Goal: Communication & Community: Share content

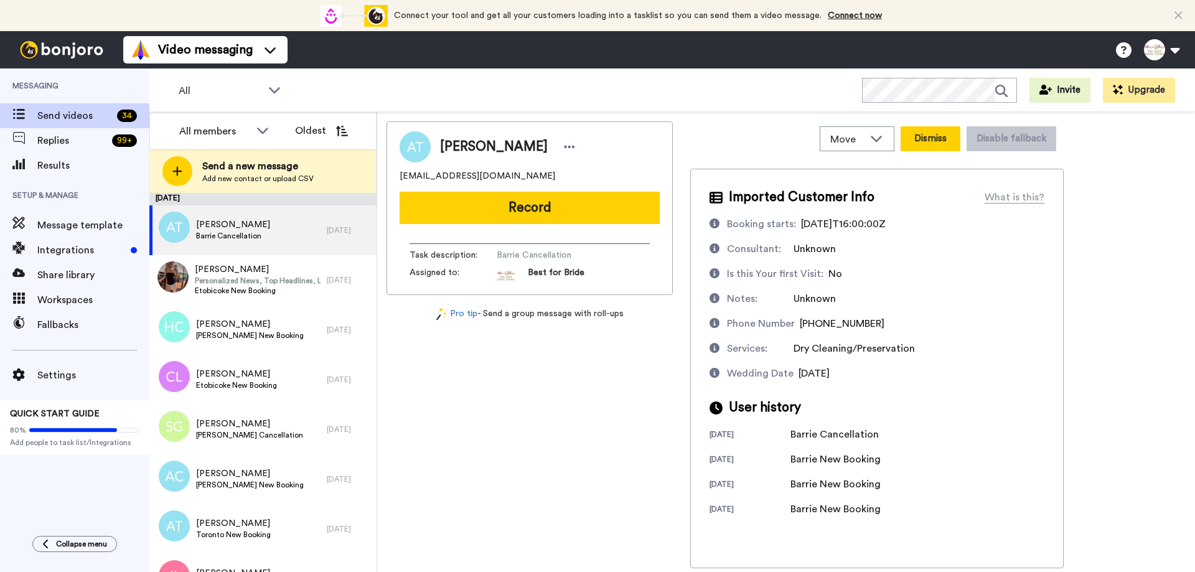
click at [941, 141] on button "Dismiss" at bounding box center [931, 138] width 60 height 25
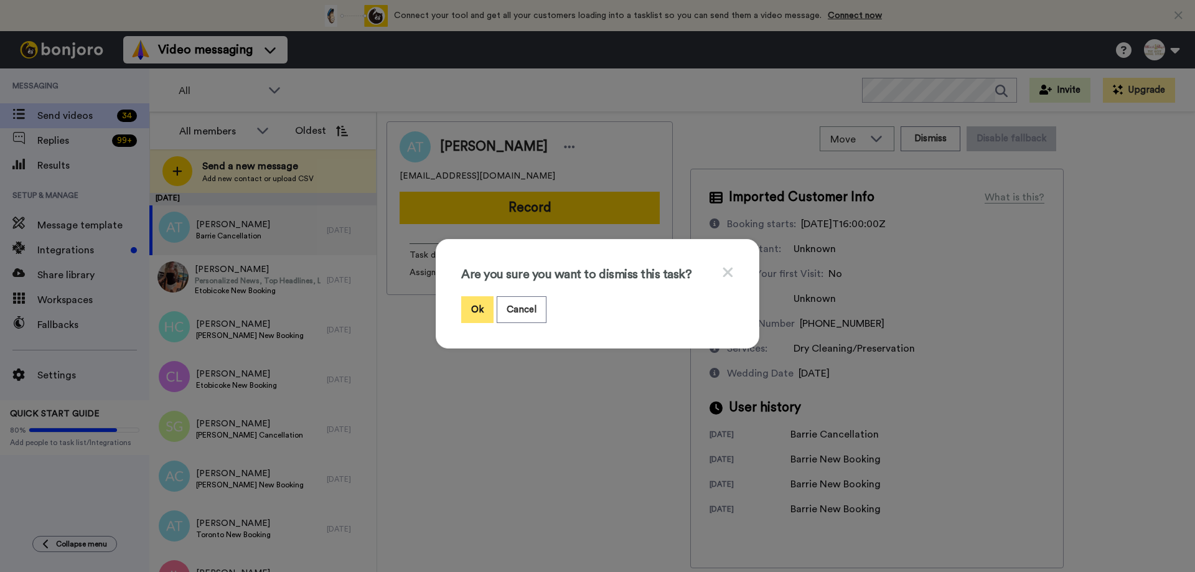
click at [475, 317] on button "Ok" at bounding box center [477, 309] width 32 height 27
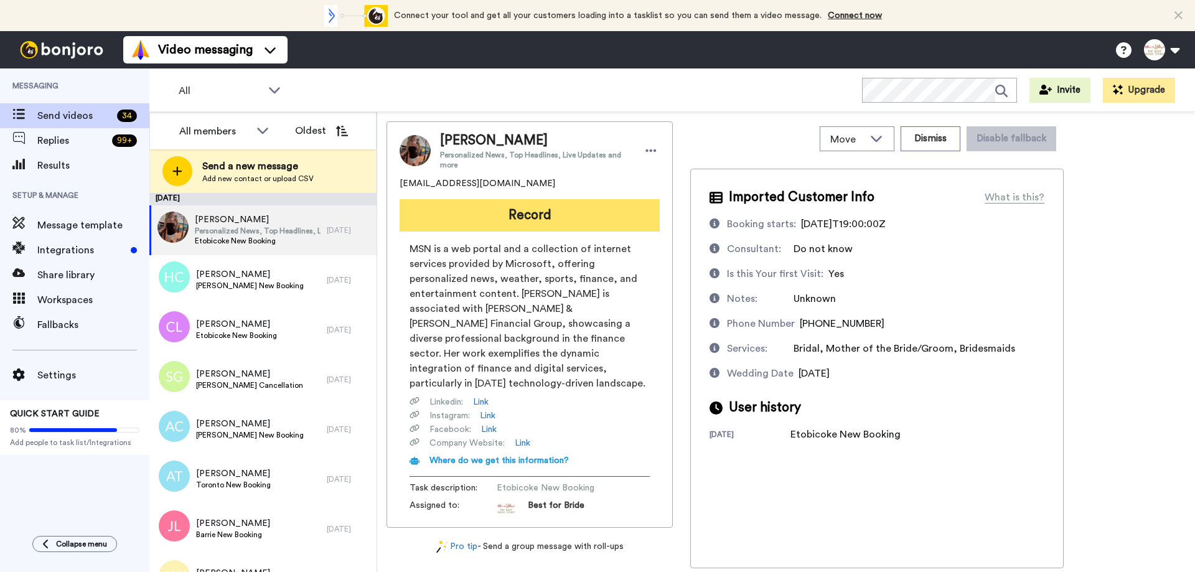
click at [527, 222] on button "Record" at bounding box center [530, 215] width 260 height 32
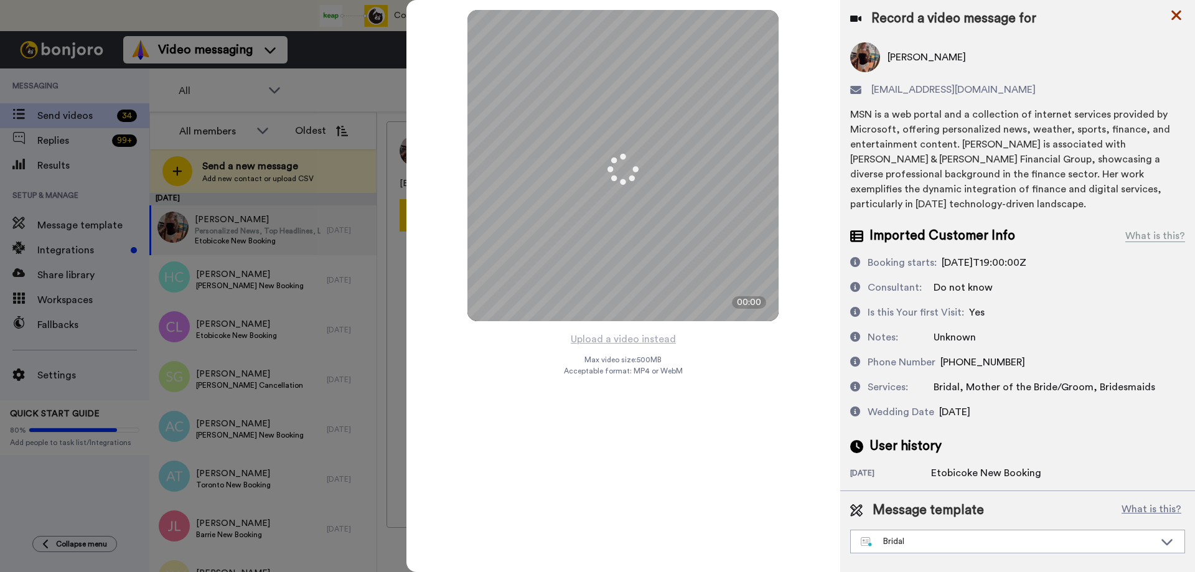
click at [1175, 19] on icon at bounding box center [1176, 15] width 12 height 16
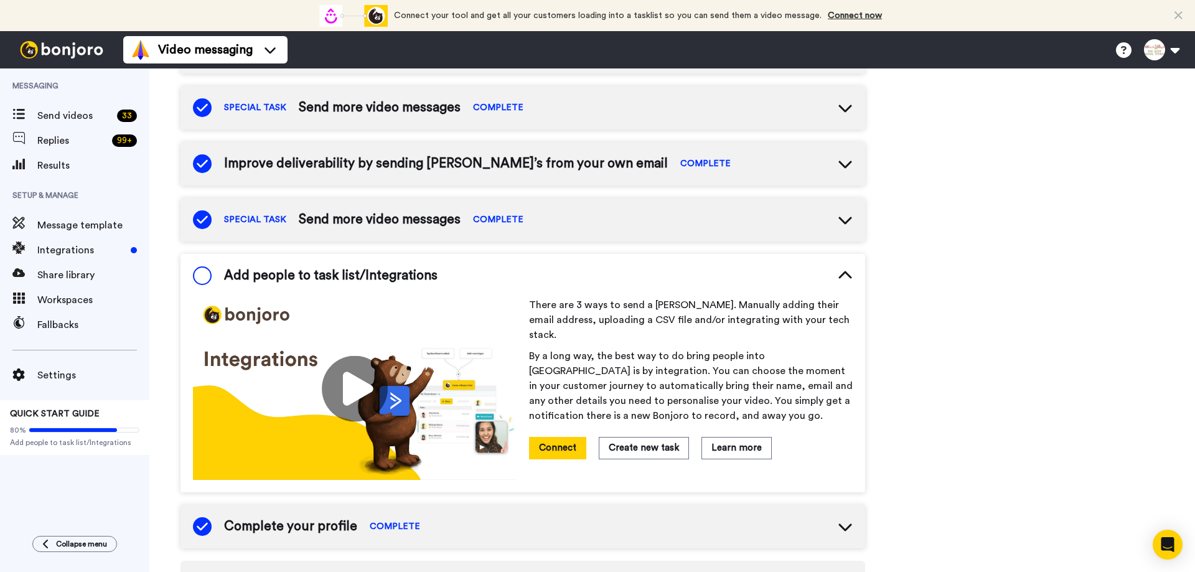
scroll to position [281, 0]
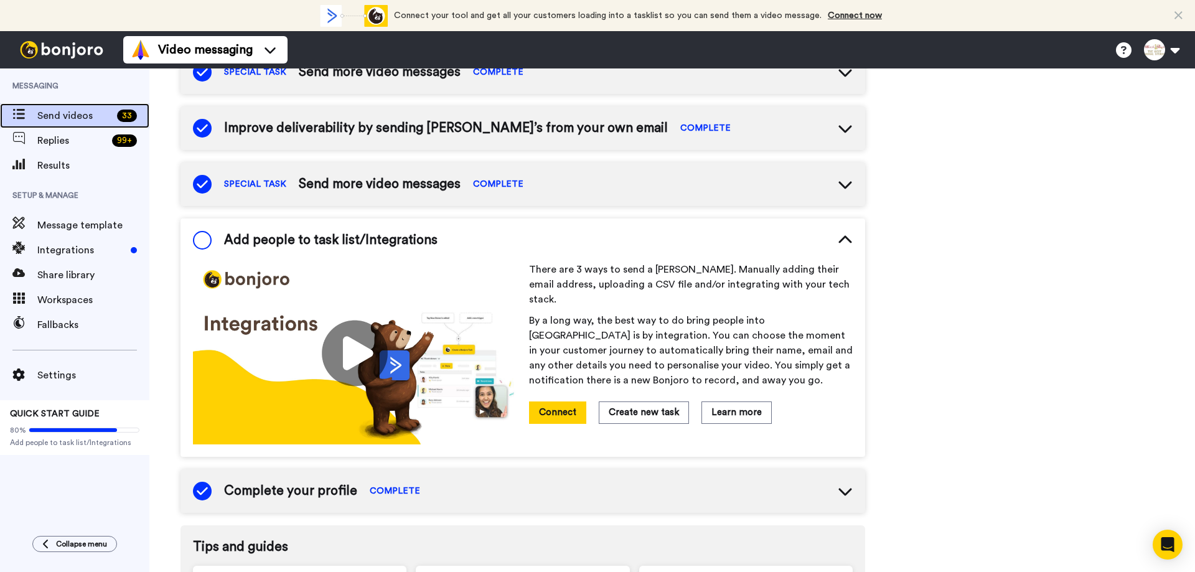
click at [95, 121] on span "Send videos" at bounding box center [74, 115] width 75 height 15
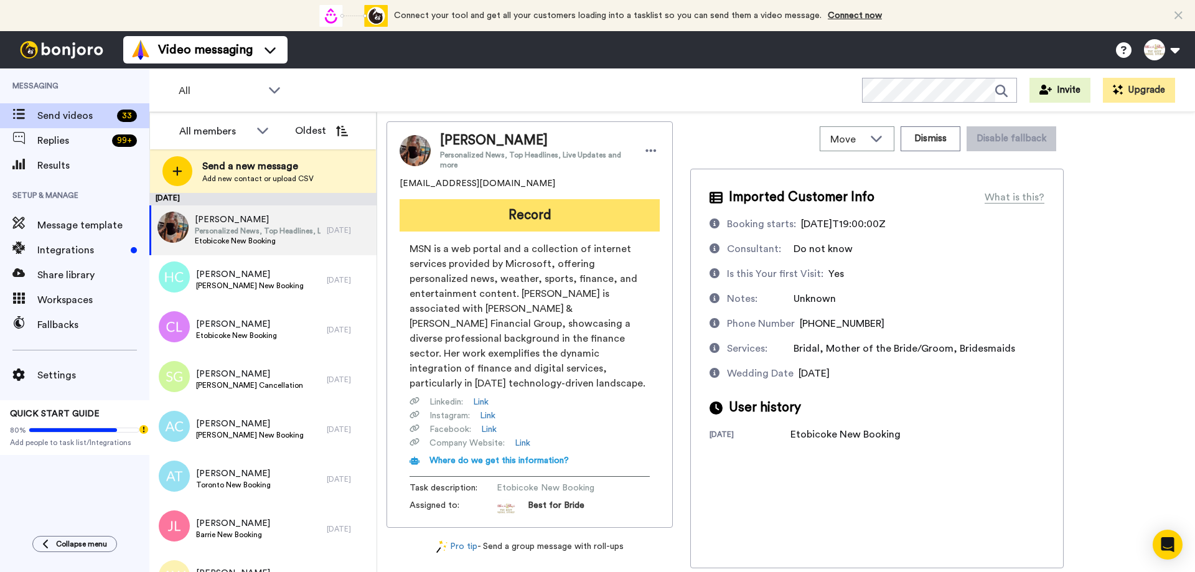
click at [526, 221] on button "Record" at bounding box center [530, 215] width 260 height 32
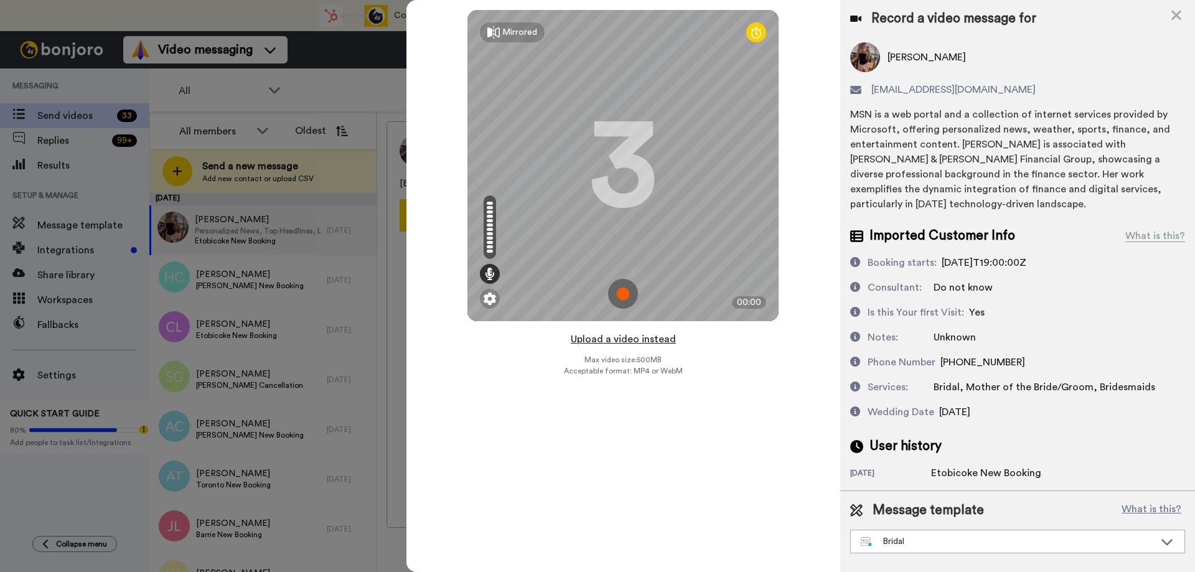
click at [618, 342] on button "Upload a video instead" at bounding box center [623, 339] width 113 height 16
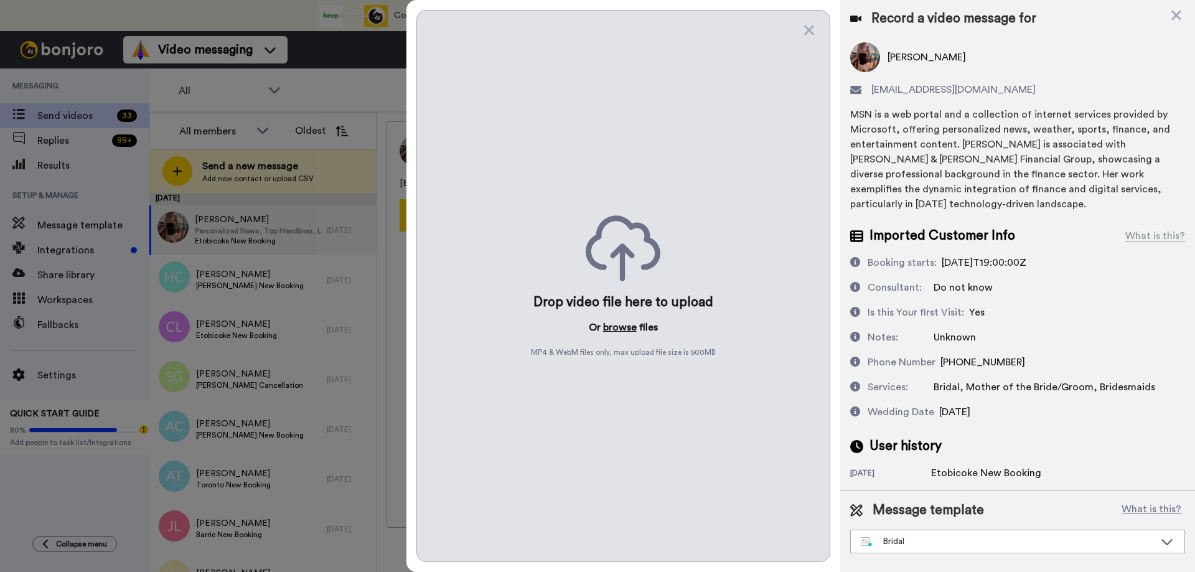
click at [621, 327] on button "browse" at bounding box center [620, 327] width 34 height 15
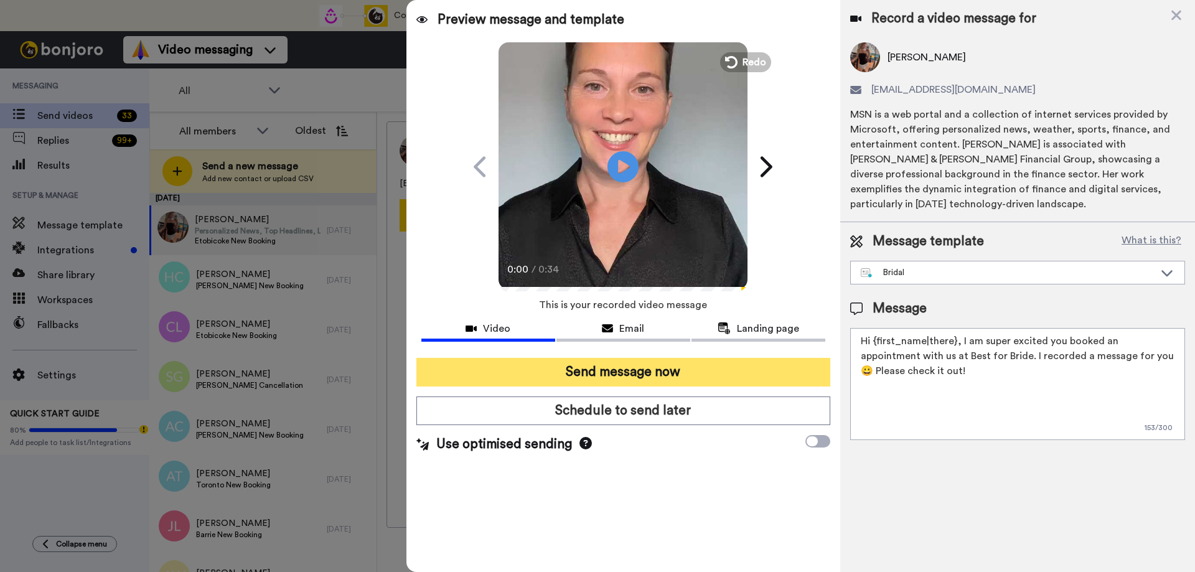
click at [651, 380] on button "Send message now" at bounding box center [624, 372] width 414 height 29
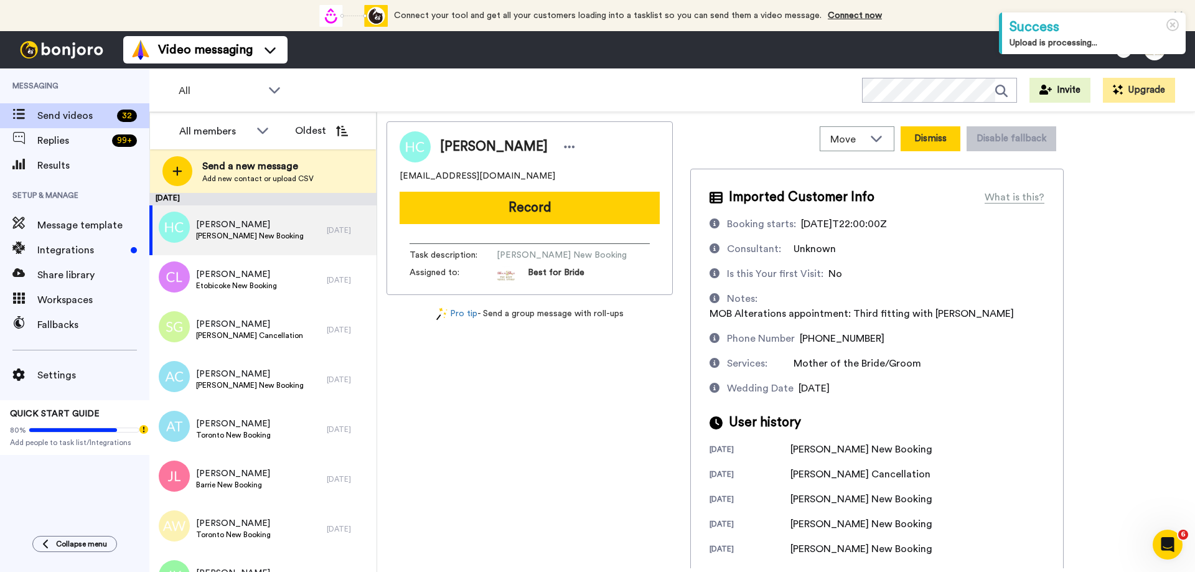
click at [930, 140] on button "Dismiss" at bounding box center [931, 138] width 60 height 25
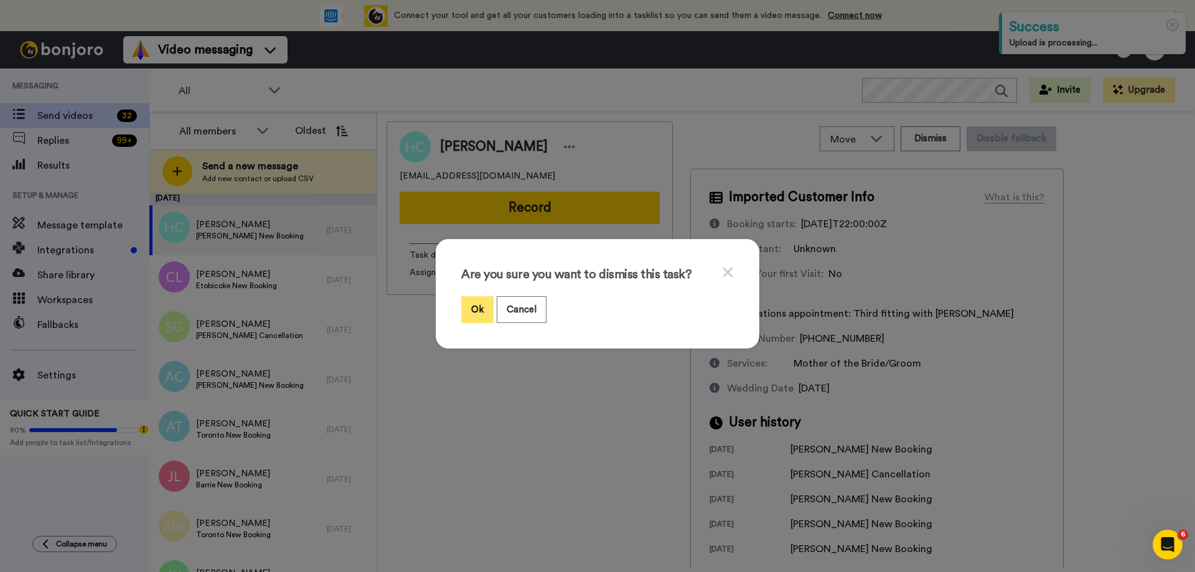
click at [472, 310] on button "Ok" at bounding box center [477, 309] width 32 height 27
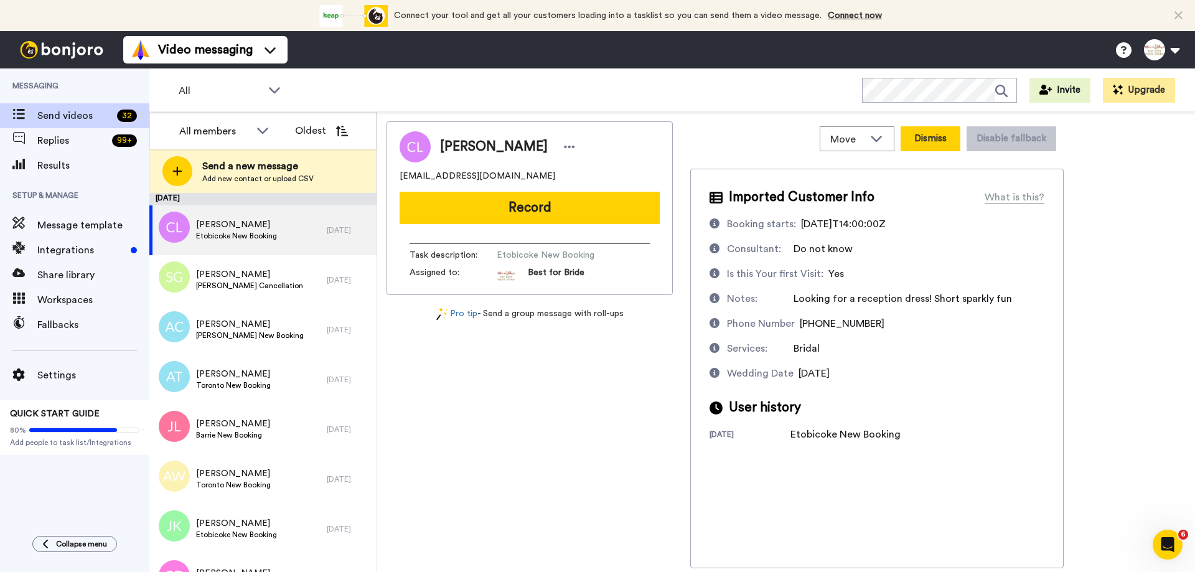
click at [923, 138] on button "Dismiss" at bounding box center [931, 138] width 60 height 25
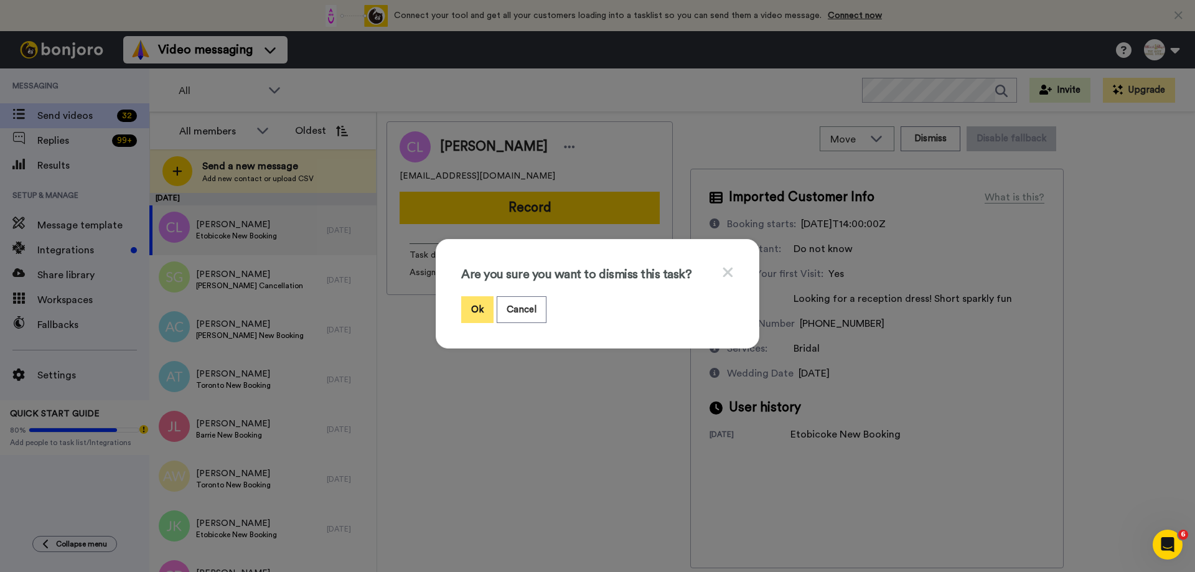
click at [469, 310] on button "Ok" at bounding box center [477, 309] width 32 height 27
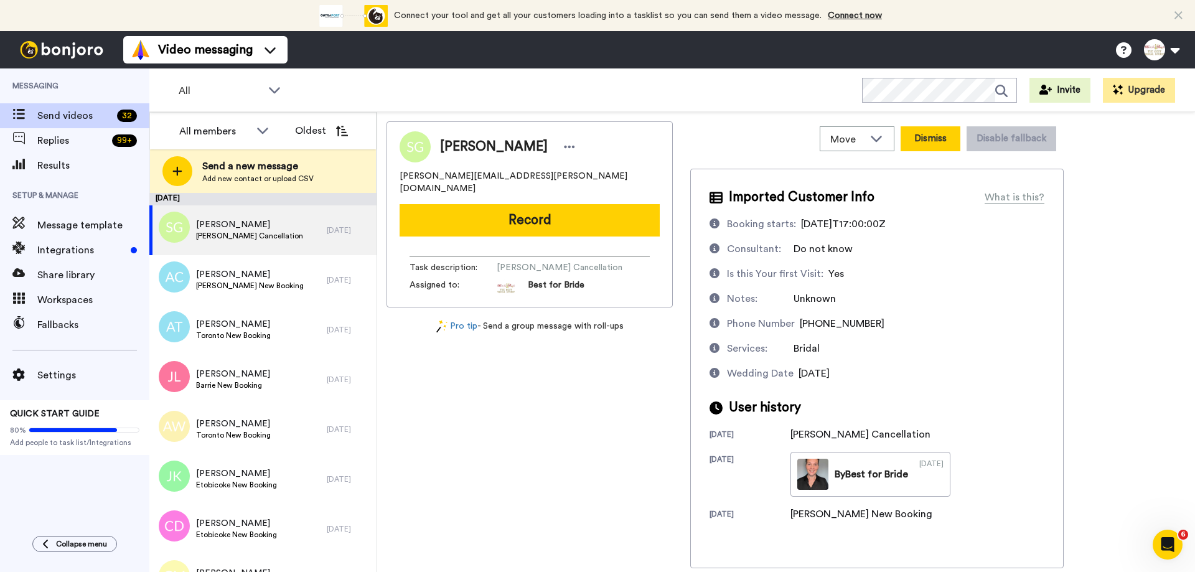
click at [938, 144] on button "Dismiss" at bounding box center [931, 138] width 60 height 25
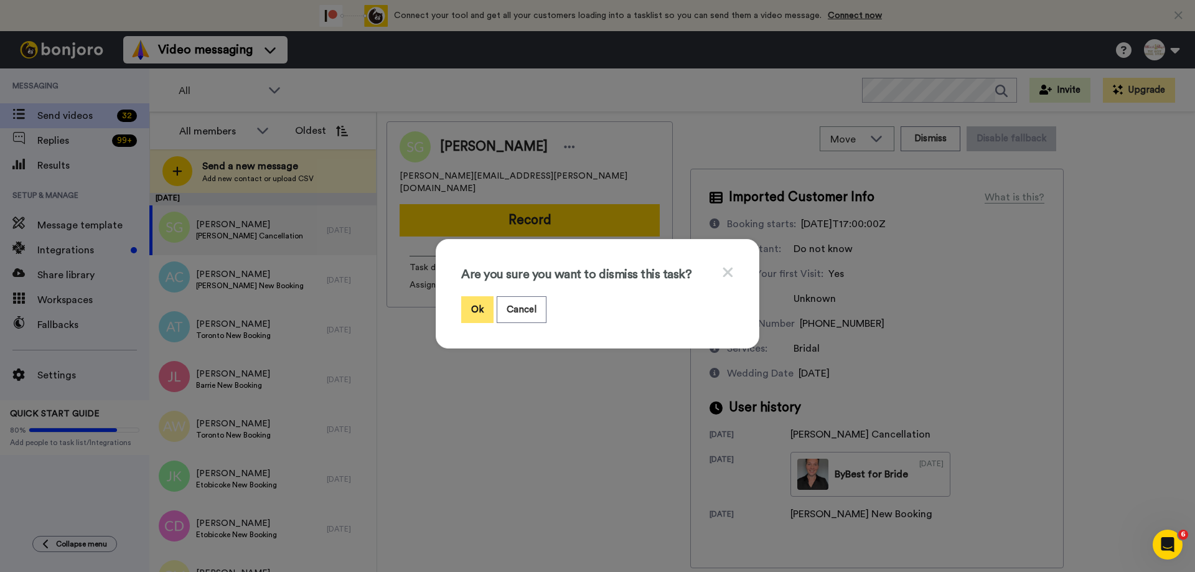
click at [478, 312] on button "Ok" at bounding box center [477, 309] width 32 height 27
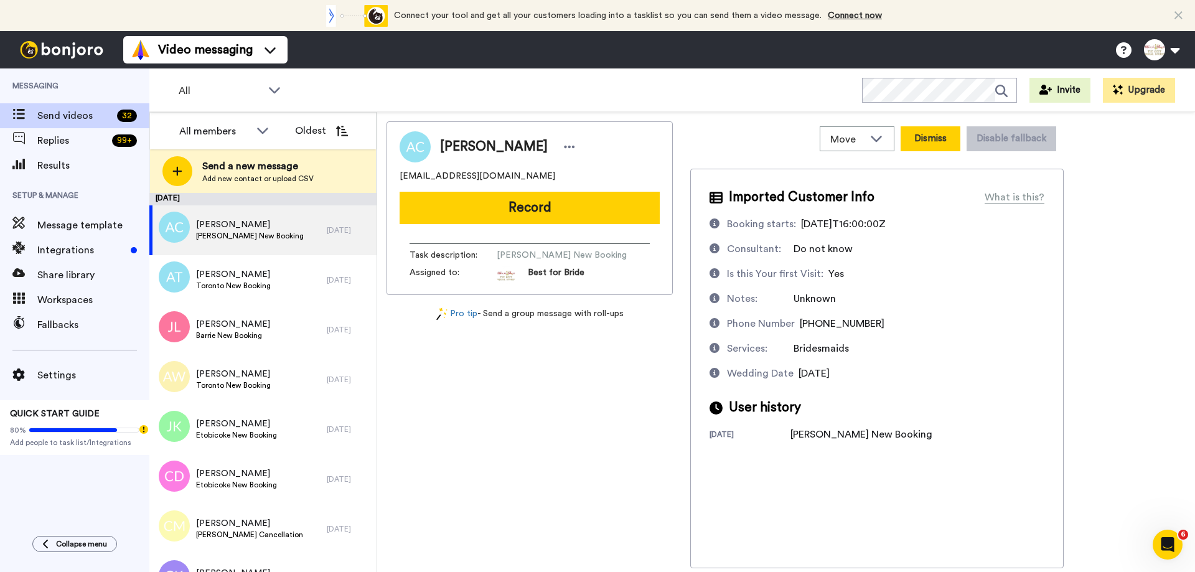
click at [915, 143] on button "Dismiss" at bounding box center [931, 138] width 60 height 25
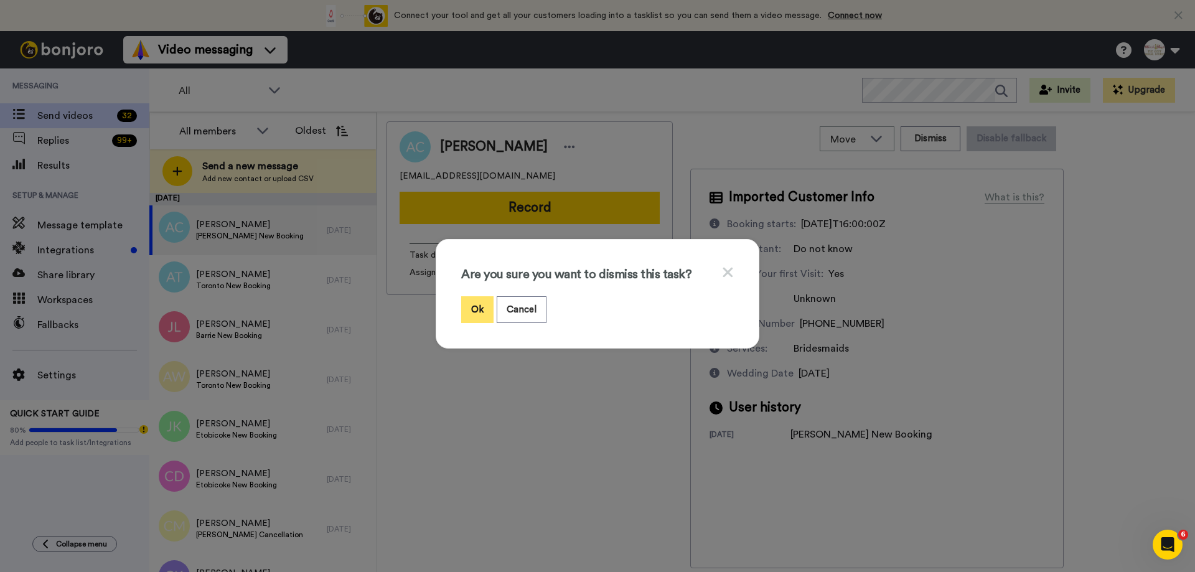
click at [471, 311] on button "Ok" at bounding box center [477, 309] width 32 height 27
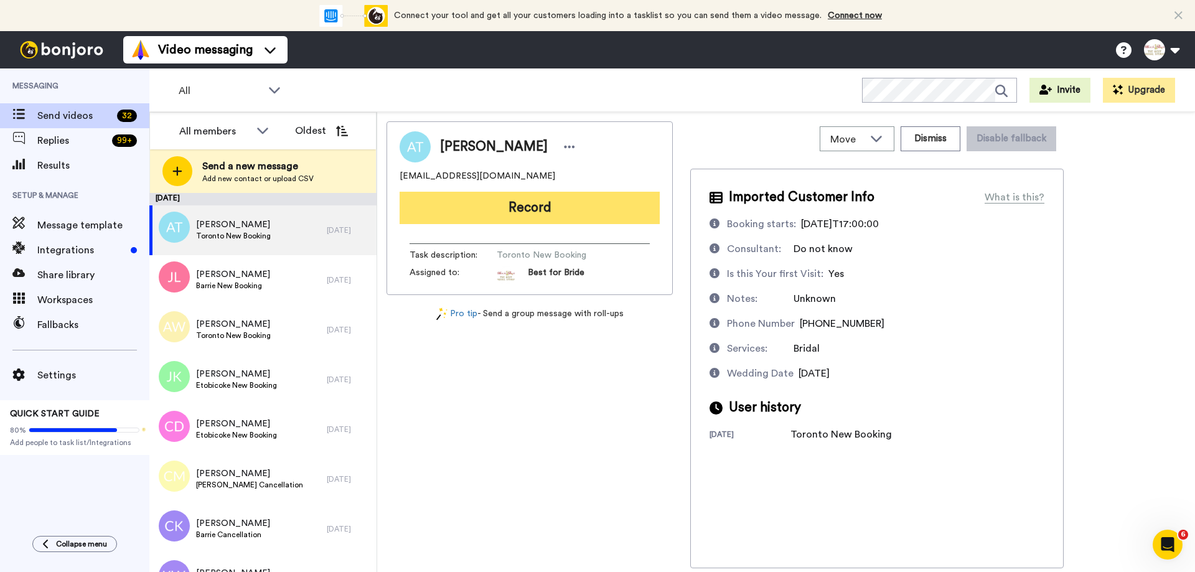
click at [511, 217] on button "Record" at bounding box center [530, 208] width 260 height 32
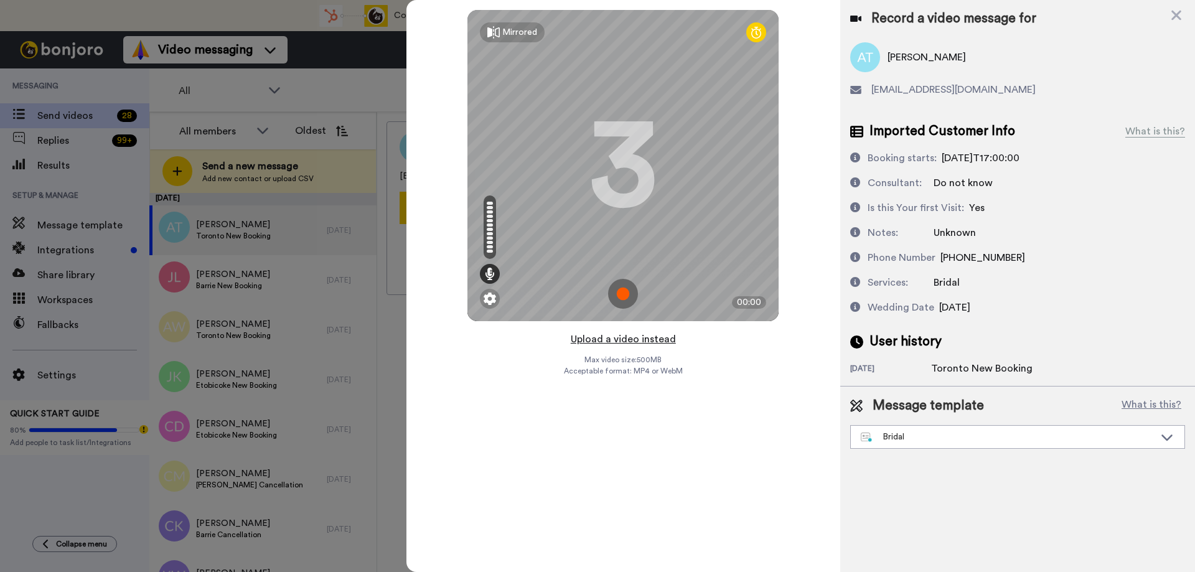
click at [634, 337] on button "Upload a video instead" at bounding box center [623, 339] width 113 height 16
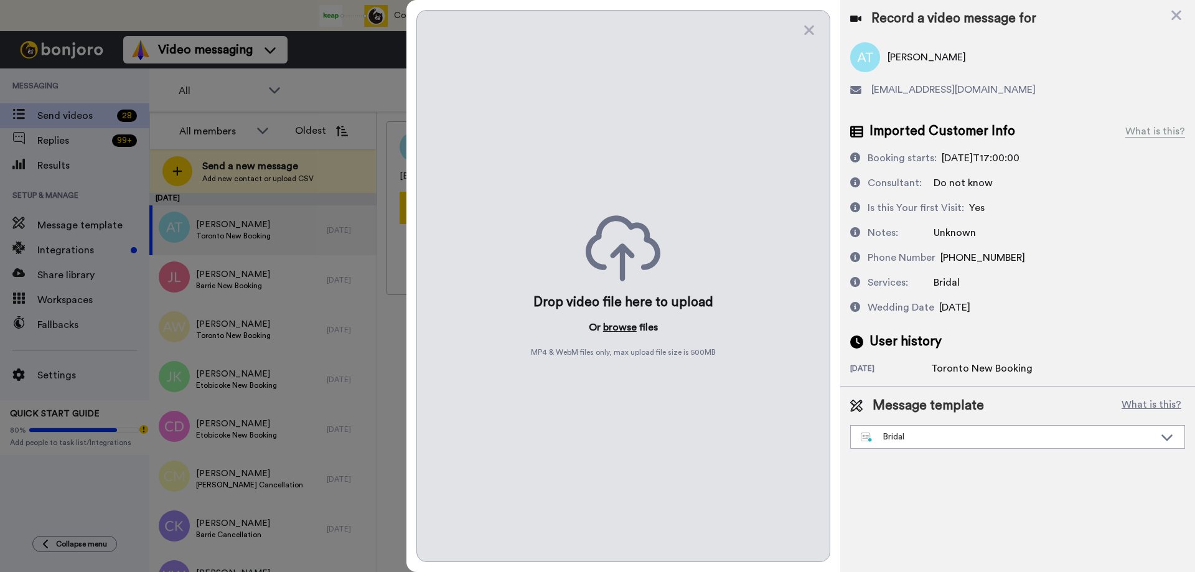
click at [627, 325] on button "browse" at bounding box center [620, 327] width 34 height 15
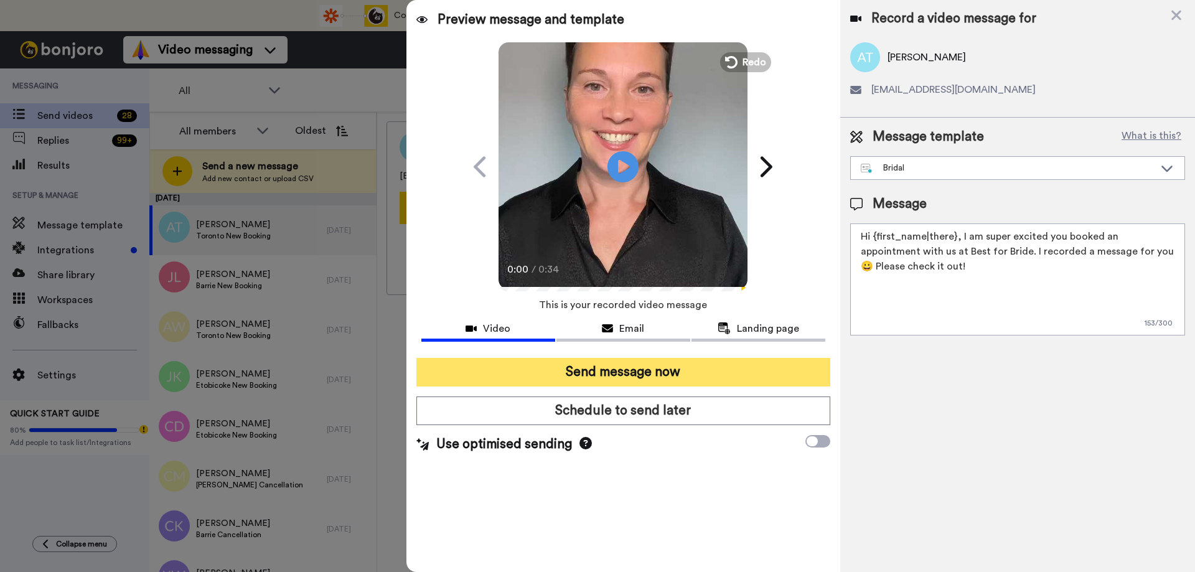
click at [569, 372] on button "Send message now" at bounding box center [624, 372] width 414 height 29
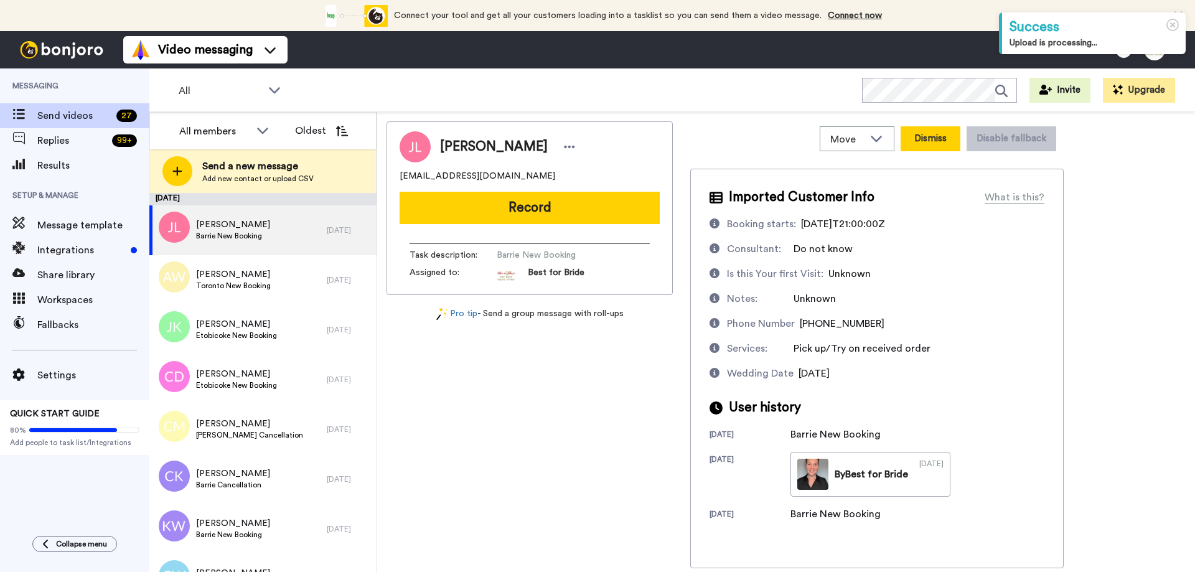
click at [943, 143] on button "Dismiss" at bounding box center [931, 138] width 60 height 25
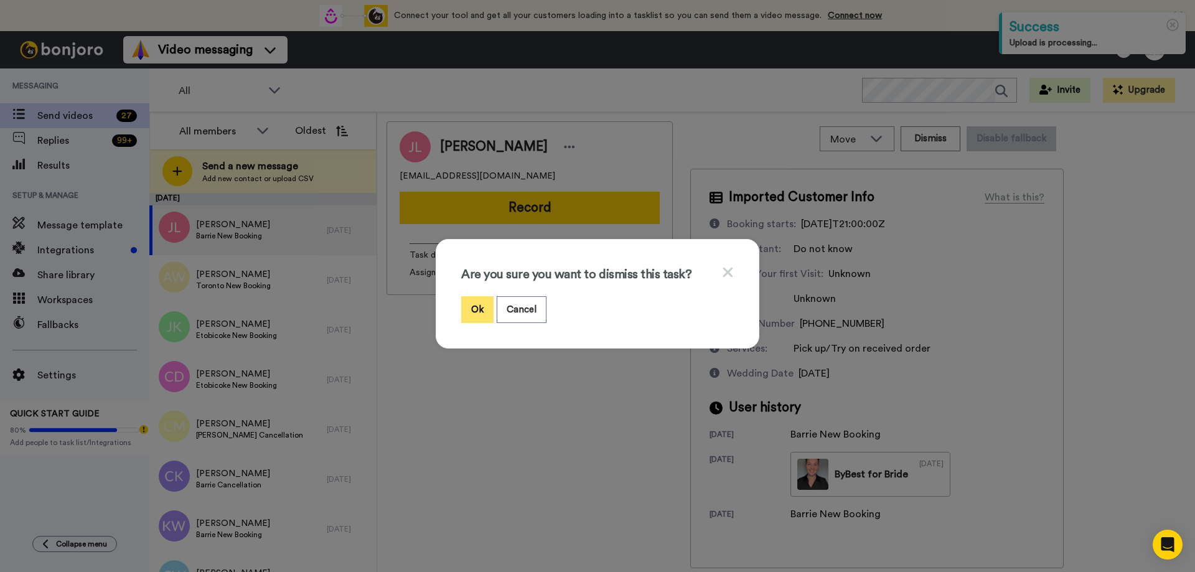
click at [475, 308] on button "Ok" at bounding box center [477, 309] width 32 height 27
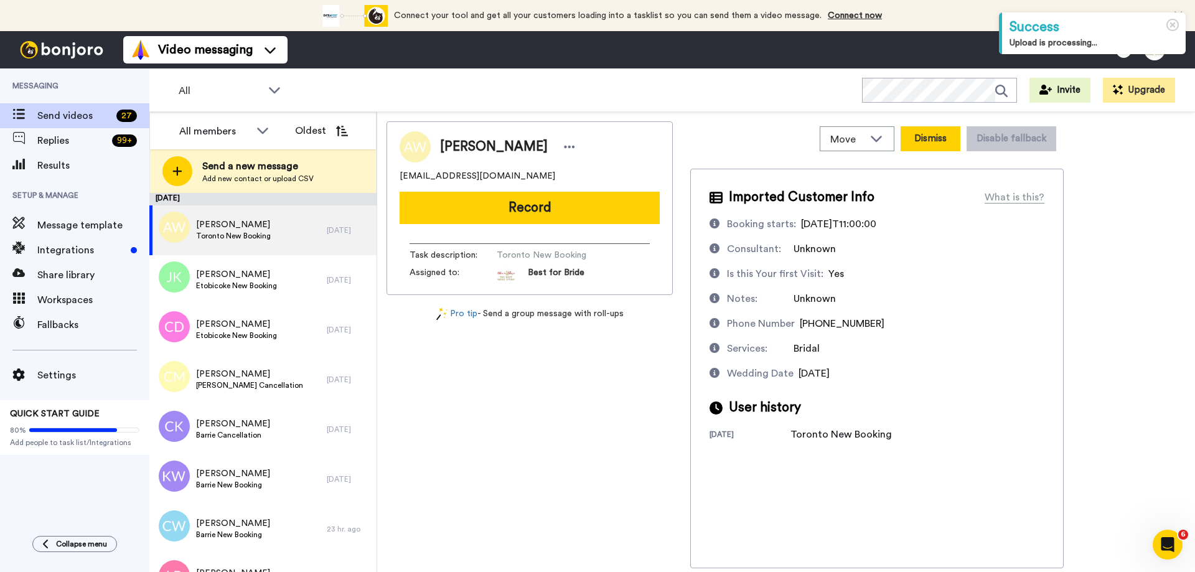
click at [931, 141] on button "Dismiss" at bounding box center [931, 138] width 60 height 25
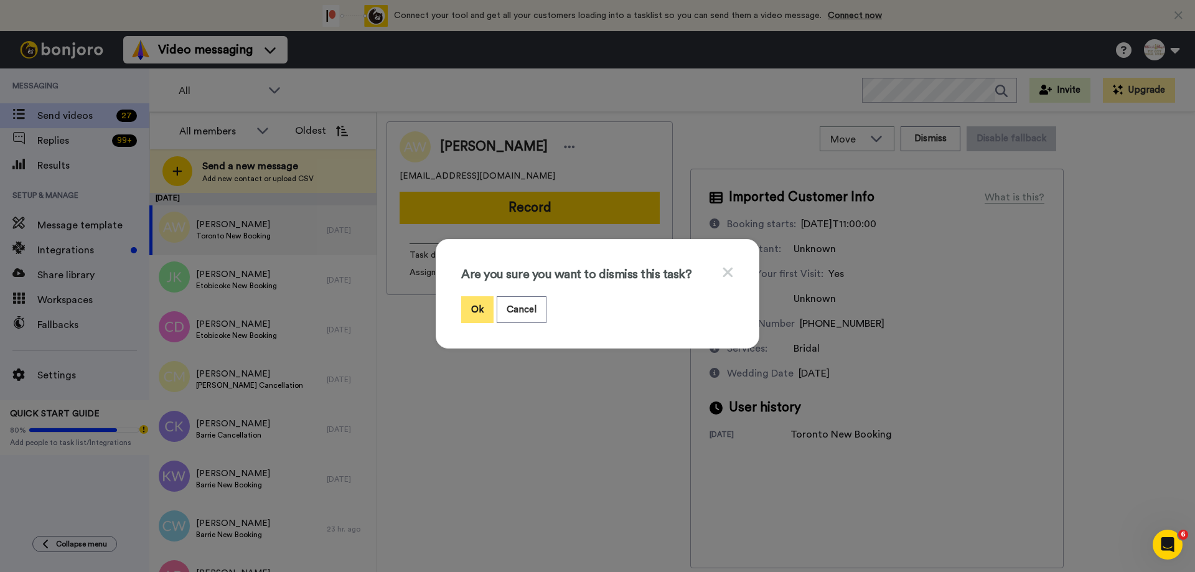
click at [481, 311] on button "Ok" at bounding box center [477, 309] width 32 height 27
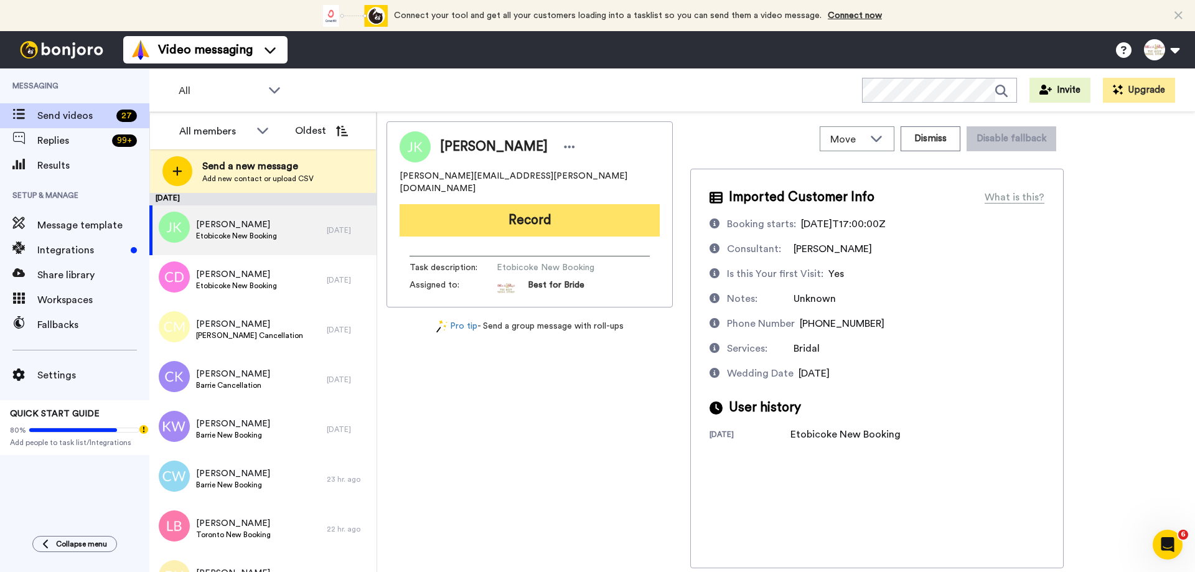
click at [490, 209] on button "Record" at bounding box center [530, 220] width 260 height 32
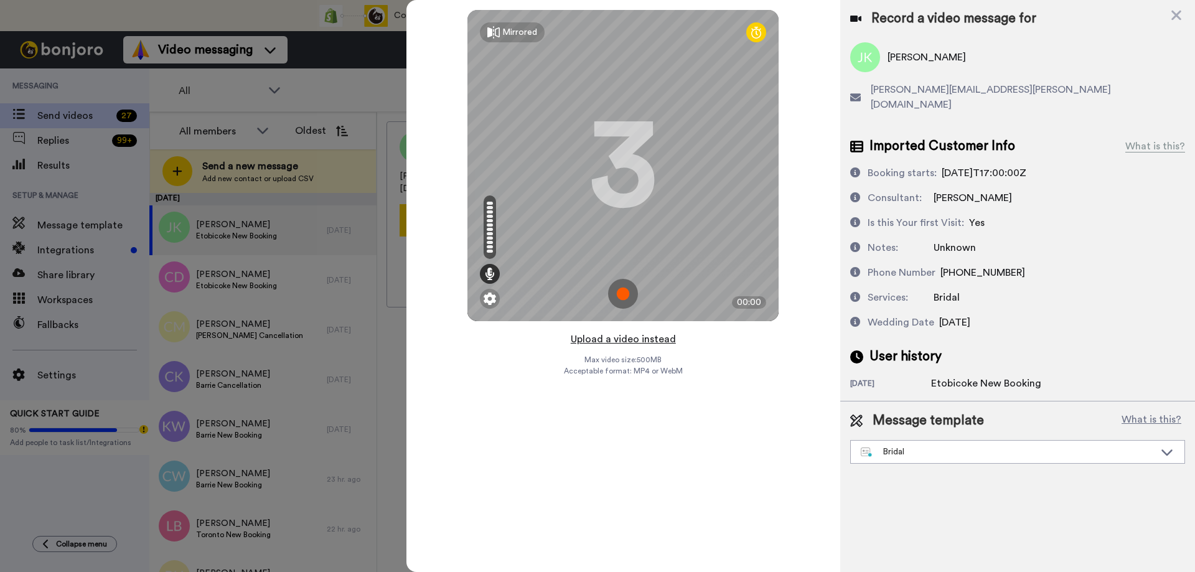
click at [614, 341] on button "Upload a video instead" at bounding box center [623, 339] width 113 height 16
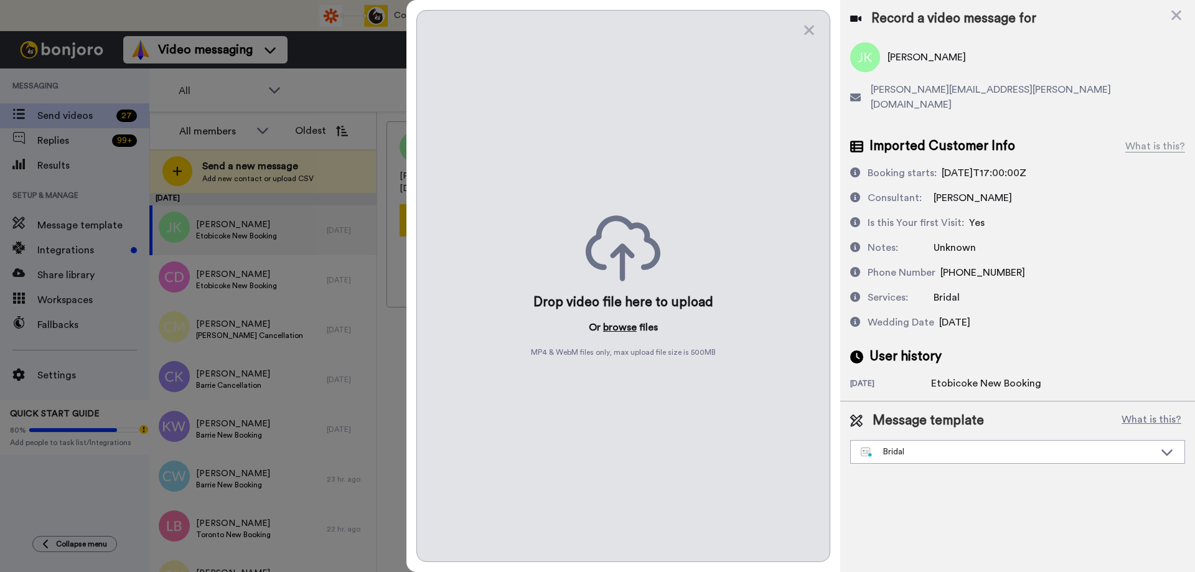
click at [615, 327] on button "browse" at bounding box center [620, 327] width 34 height 15
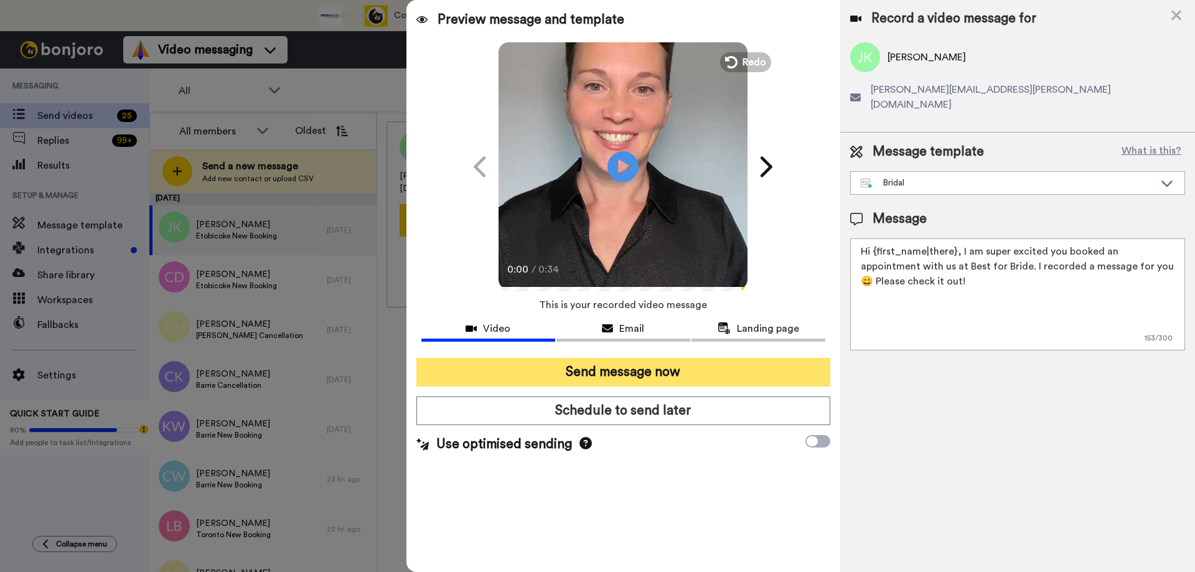
click at [540, 371] on button "Send message now" at bounding box center [624, 372] width 414 height 29
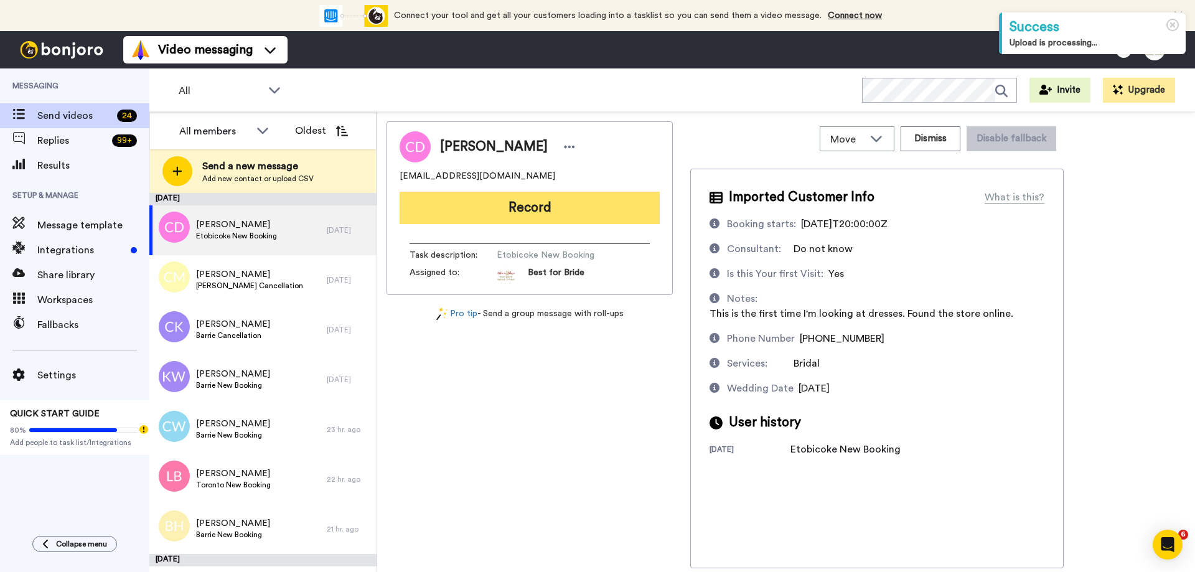
click at [575, 218] on button "Record" at bounding box center [530, 208] width 260 height 32
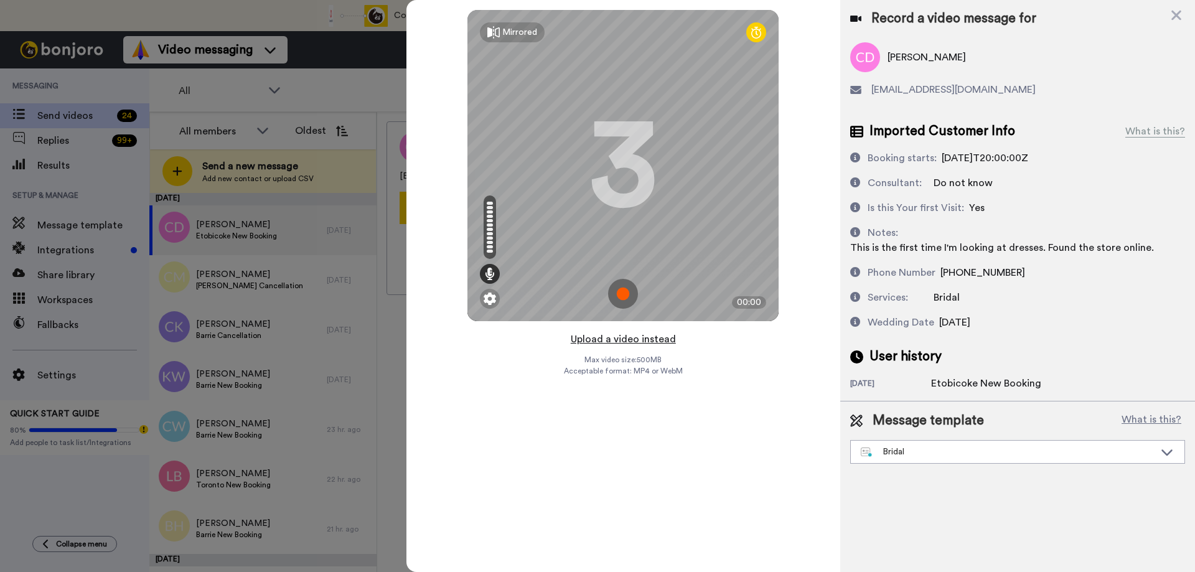
click at [623, 341] on button "Upload a video instead" at bounding box center [623, 339] width 113 height 16
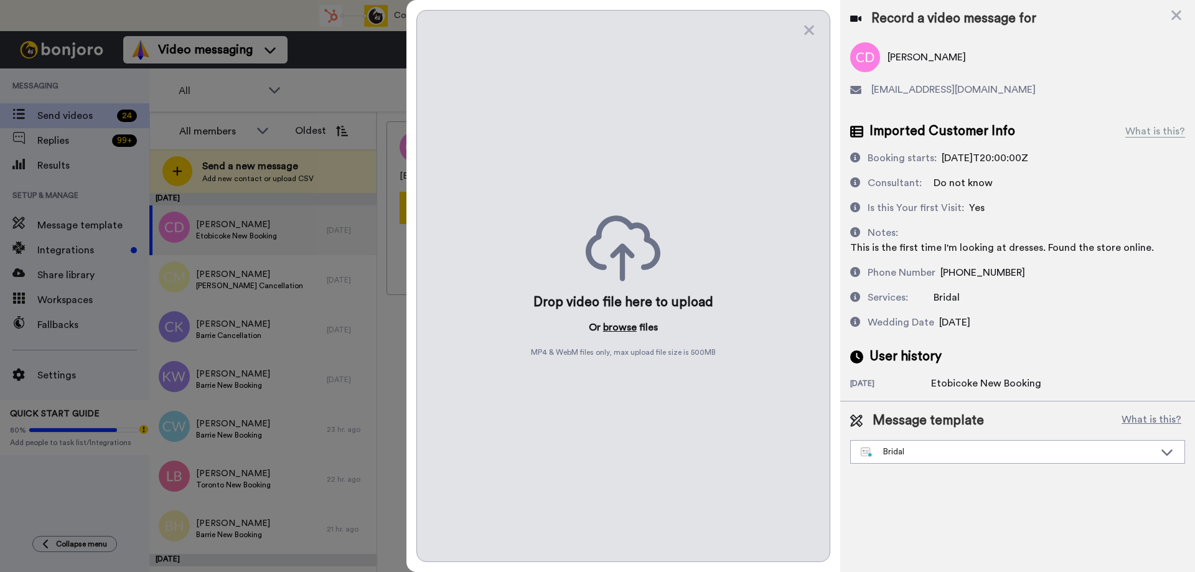
click at [623, 330] on button "browse" at bounding box center [620, 327] width 34 height 15
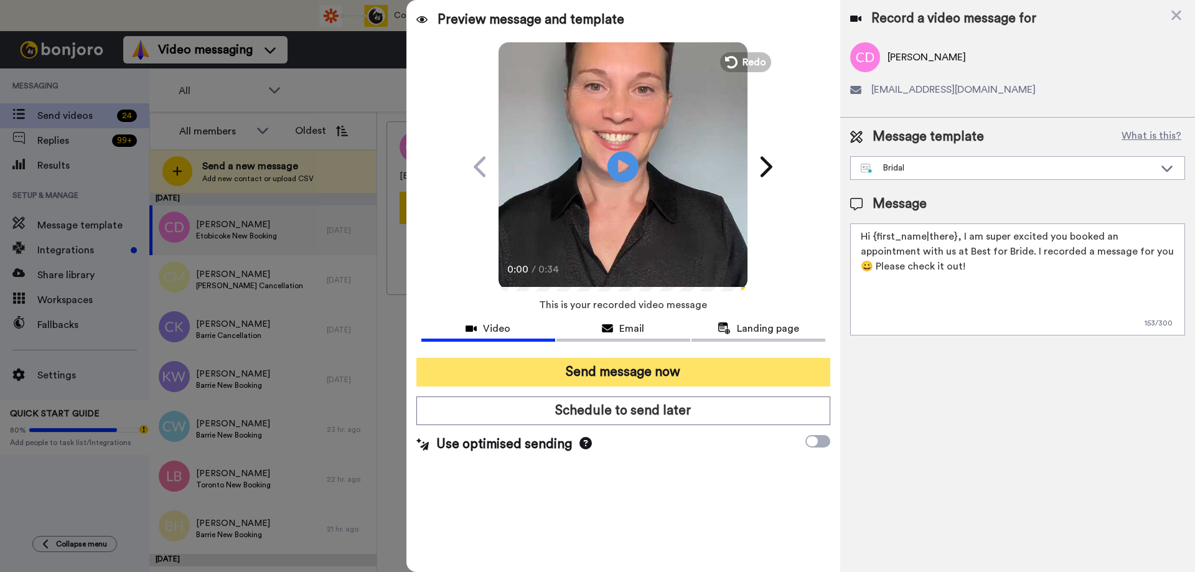
click at [599, 378] on button "Send message now" at bounding box center [624, 372] width 414 height 29
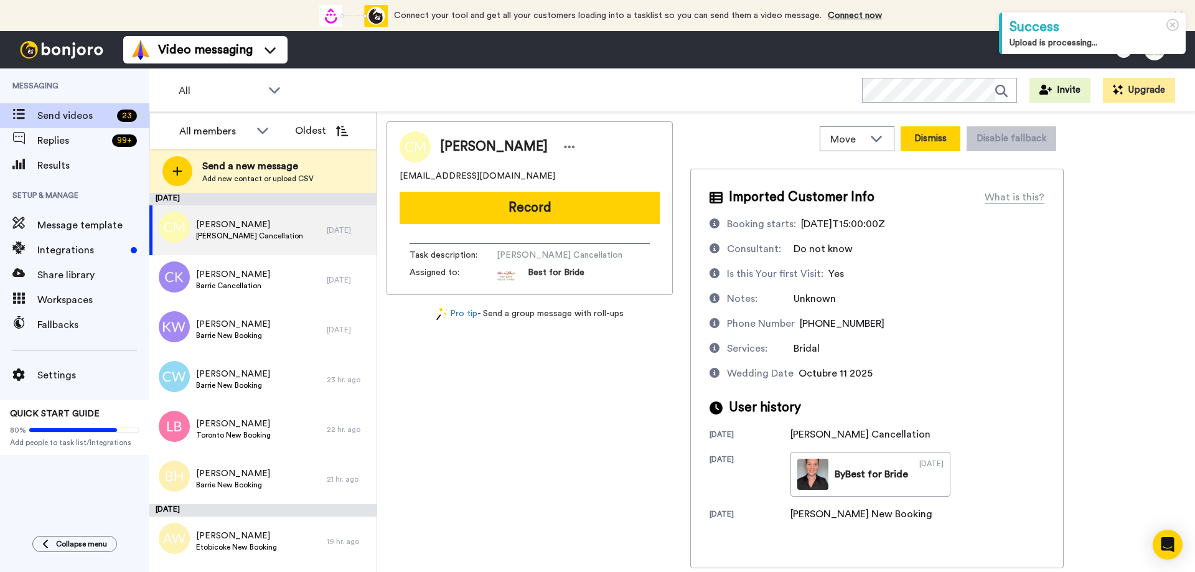
click at [942, 134] on button "Dismiss" at bounding box center [931, 138] width 60 height 25
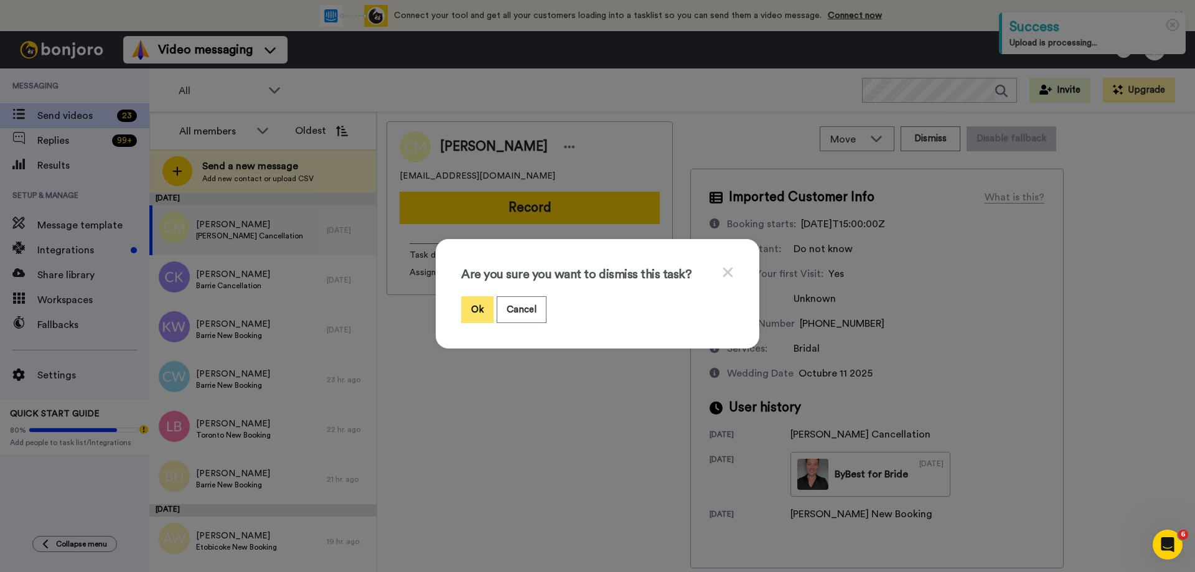
click at [469, 304] on button "Ok" at bounding box center [477, 309] width 32 height 27
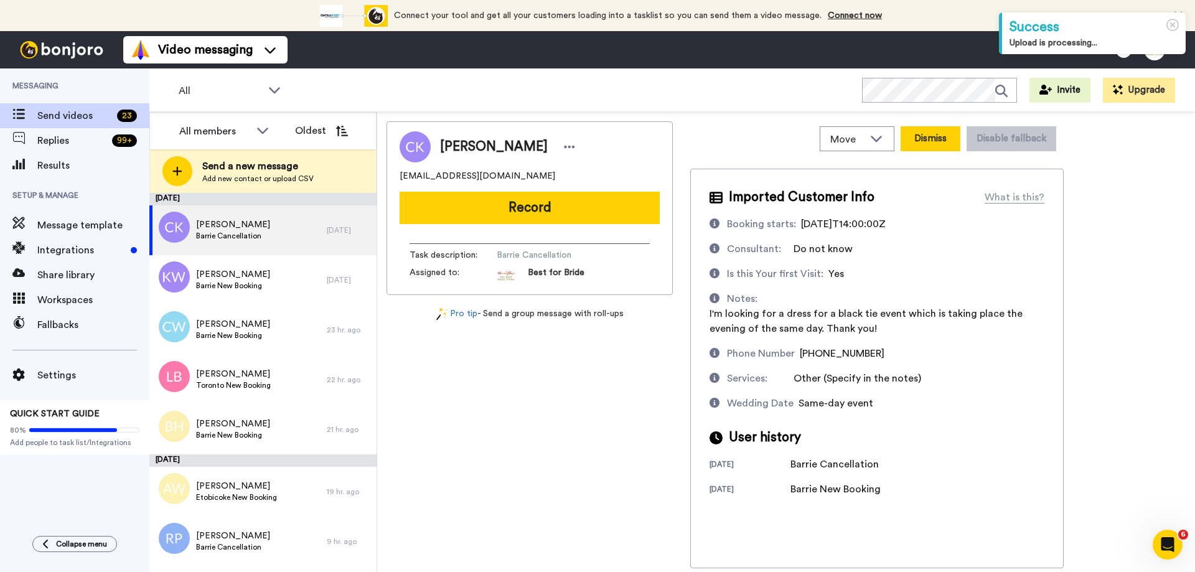
click at [936, 142] on button "Dismiss" at bounding box center [931, 138] width 60 height 25
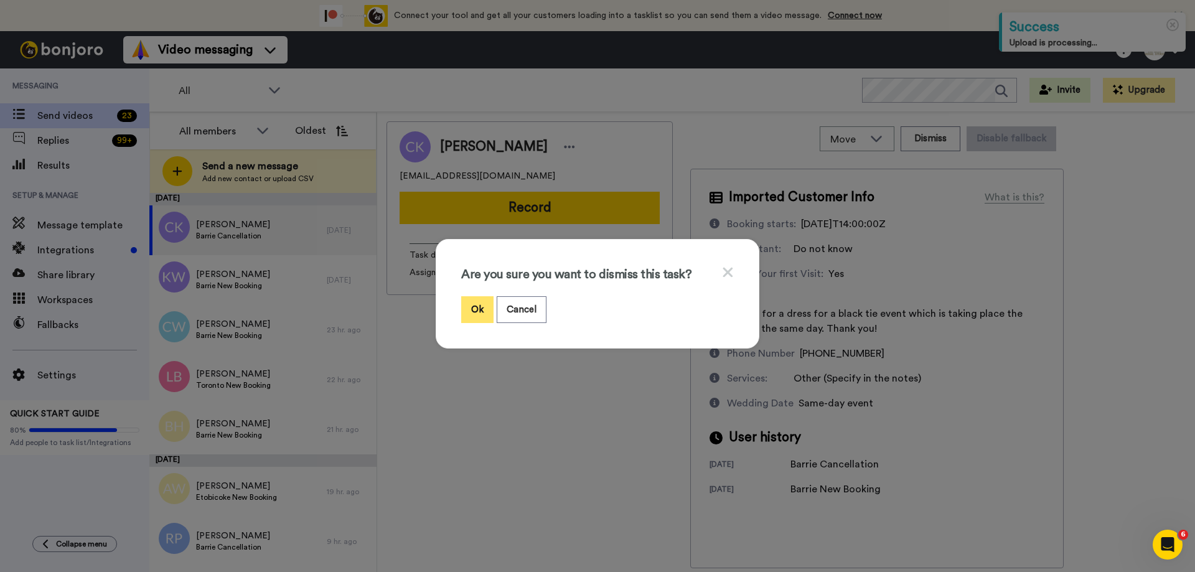
click at [470, 309] on button "Ok" at bounding box center [477, 309] width 32 height 27
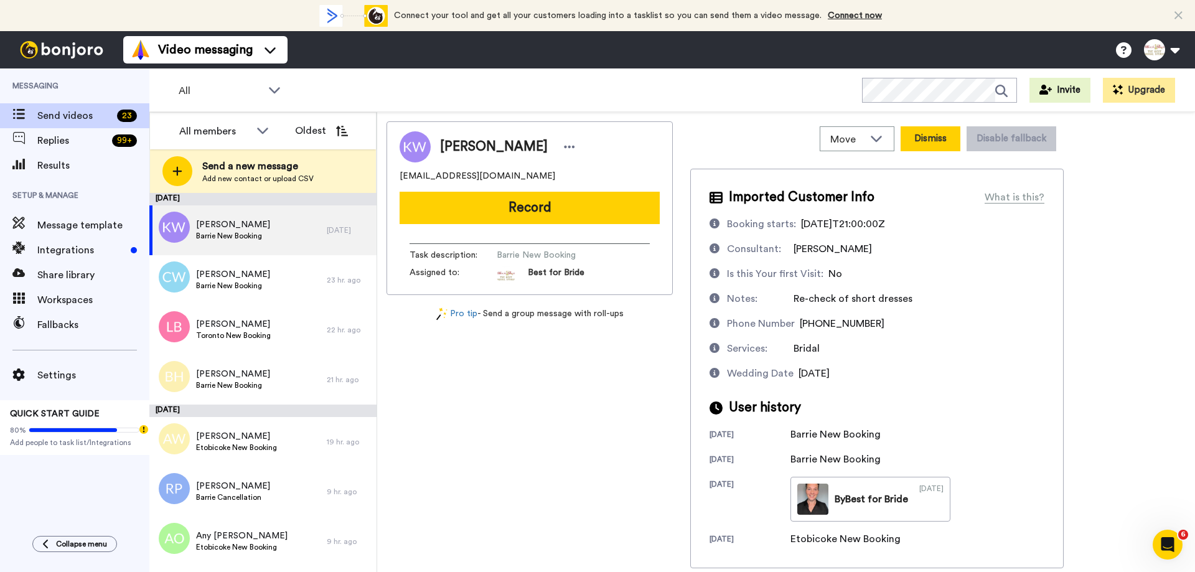
click at [930, 141] on button "Dismiss" at bounding box center [931, 138] width 60 height 25
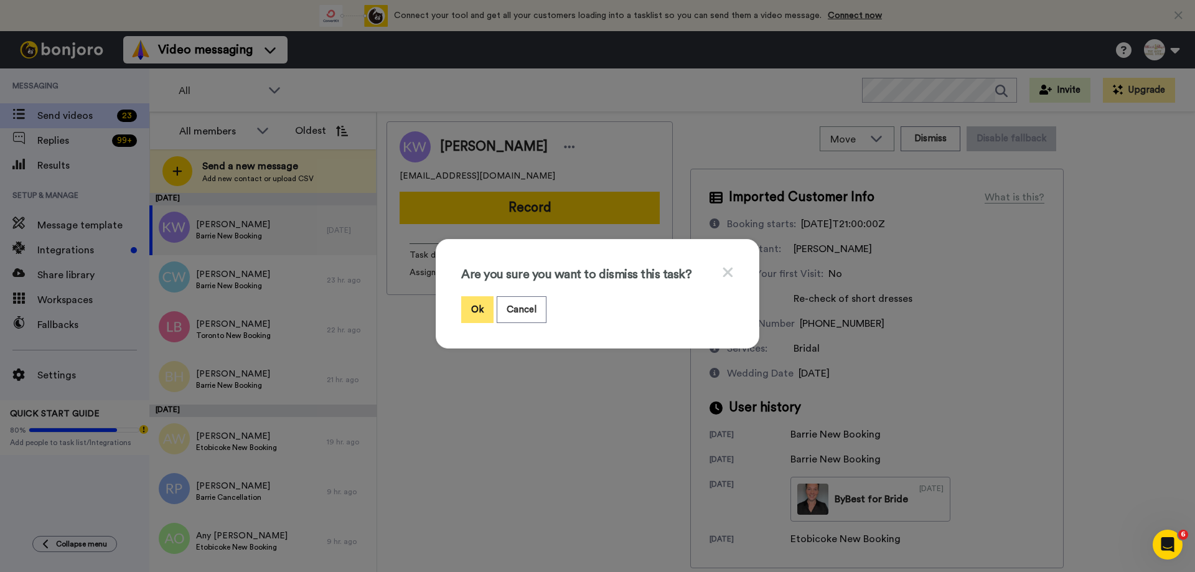
click at [472, 311] on button "Ok" at bounding box center [477, 309] width 32 height 27
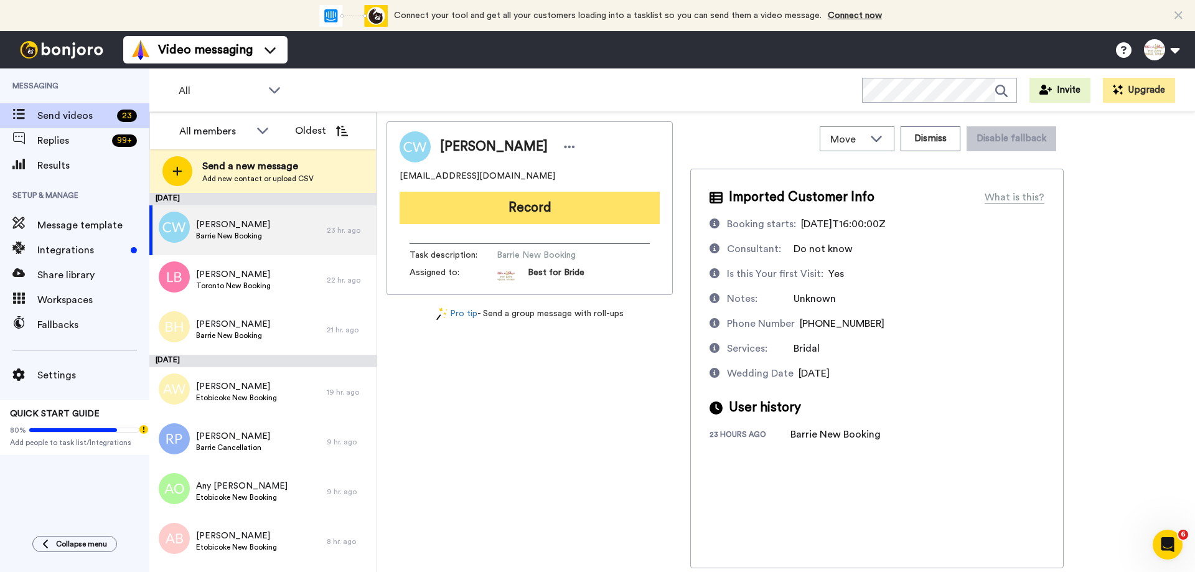
click at [520, 219] on button "Record" at bounding box center [530, 208] width 260 height 32
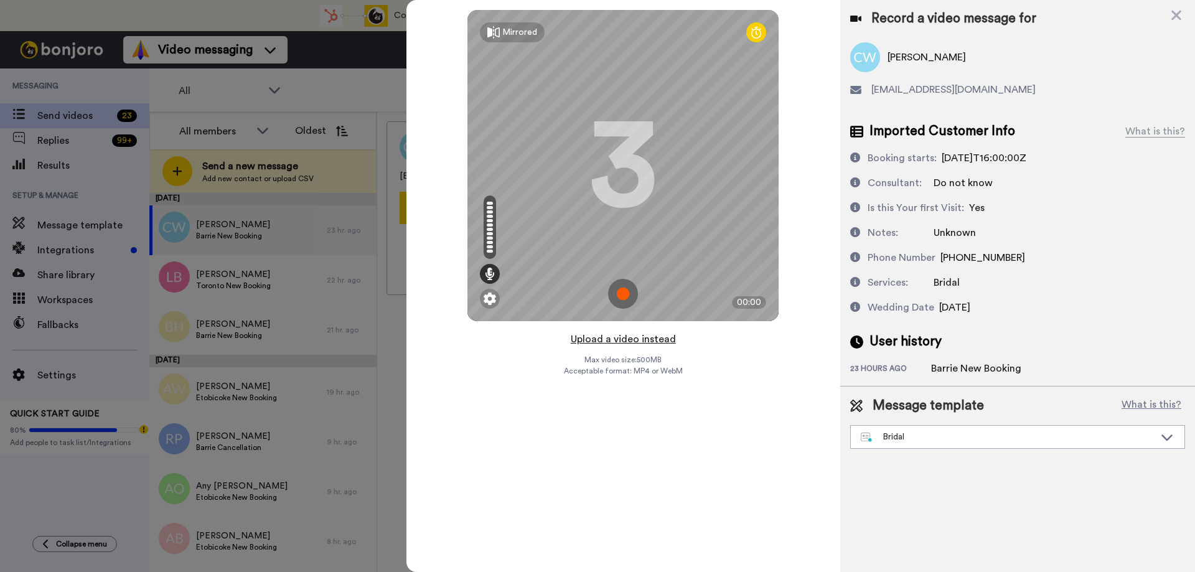
click at [631, 339] on button "Upload a video instead" at bounding box center [623, 339] width 113 height 16
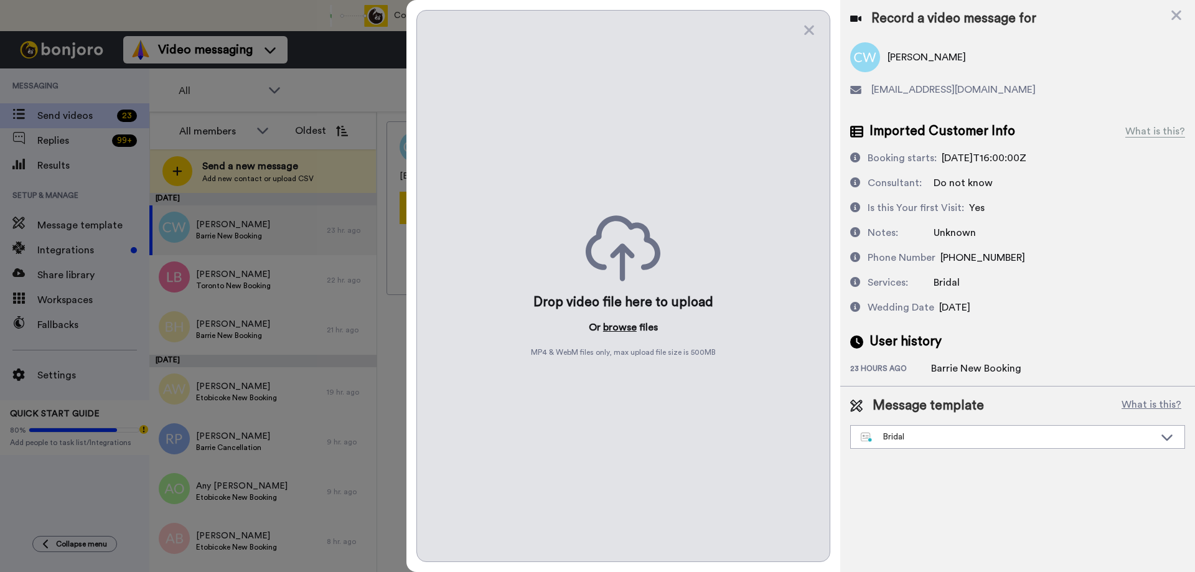
click at [622, 323] on button "browse" at bounding box center [620, 327] width 34 height 15
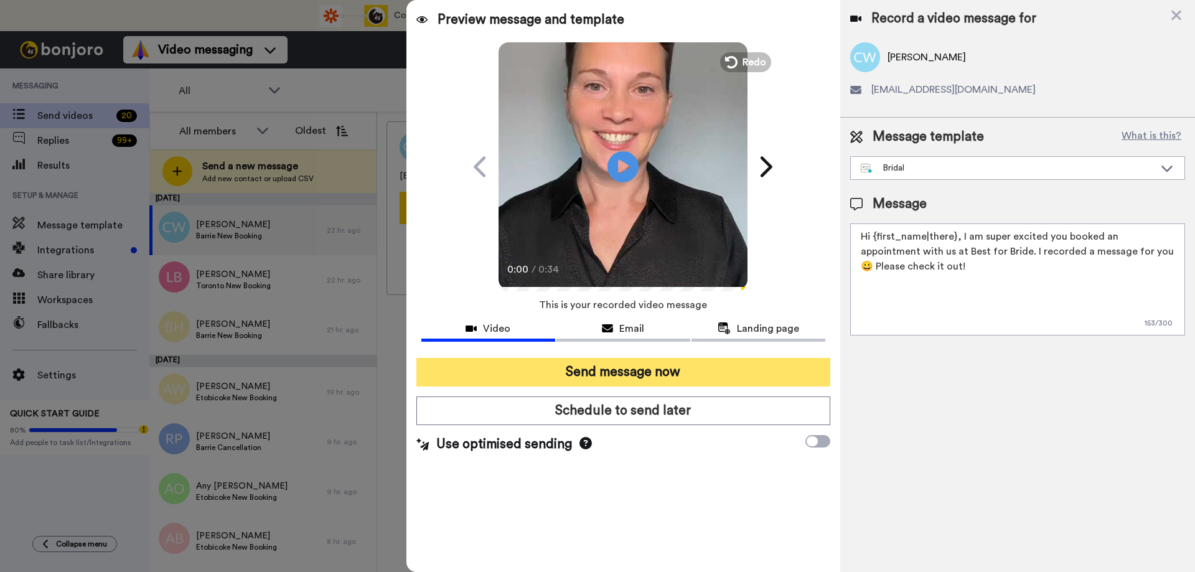
click at [580, 378] on button "Send message now" at bounding box center [624, 372] width 414 height 29
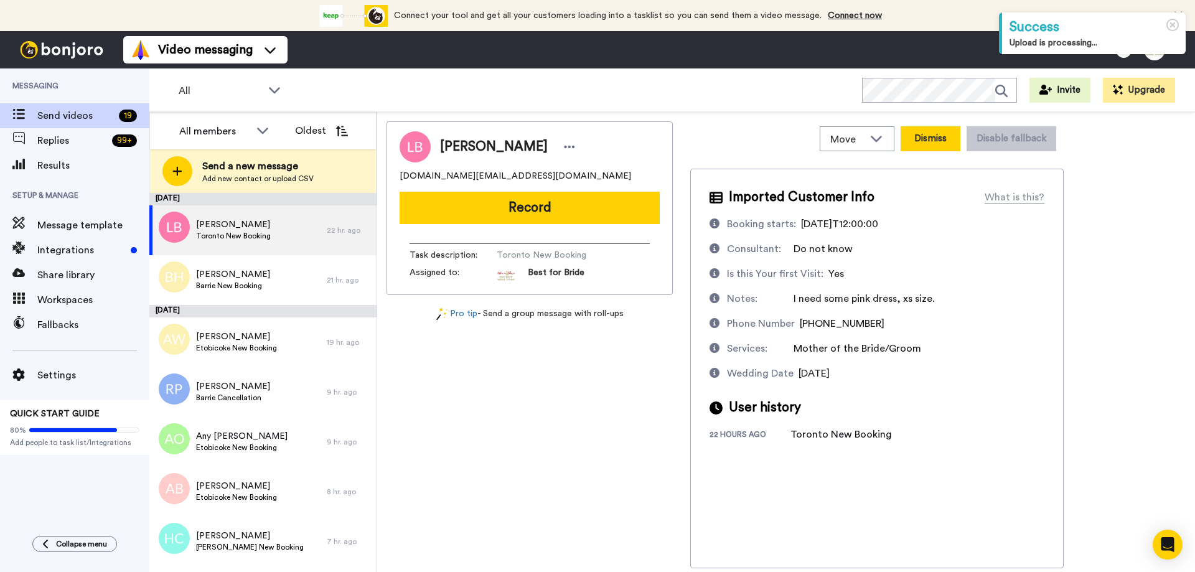
click at [930, 136] on button "Dismiss" at bounding box center [931, 138] width 60 height 25
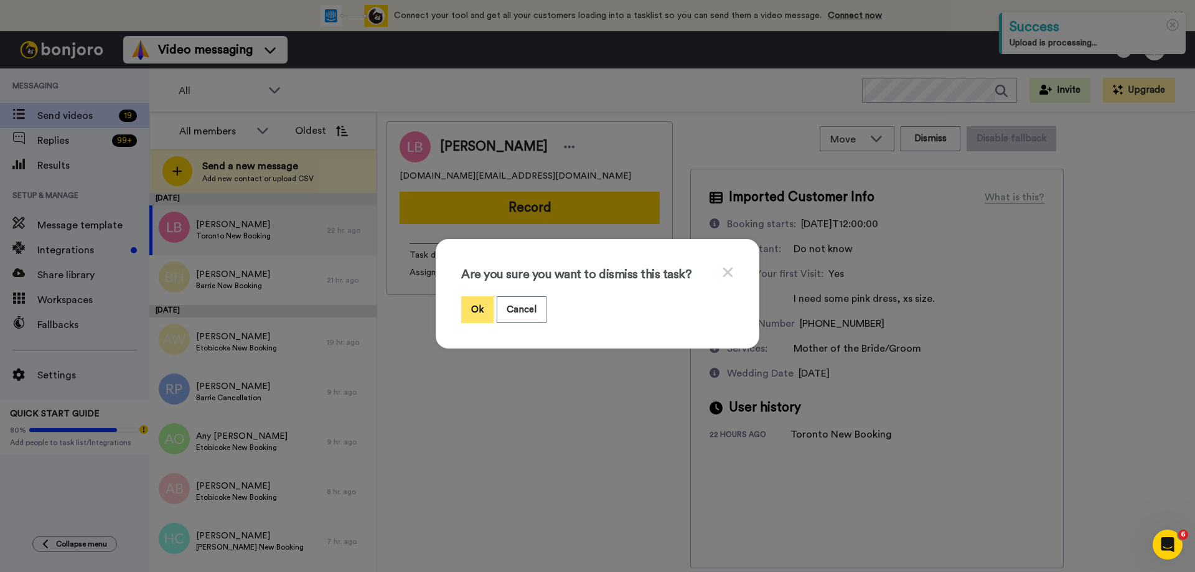
click at [479, 313] on button "Ok" at bounding box center [477, 309] width 32 height 27
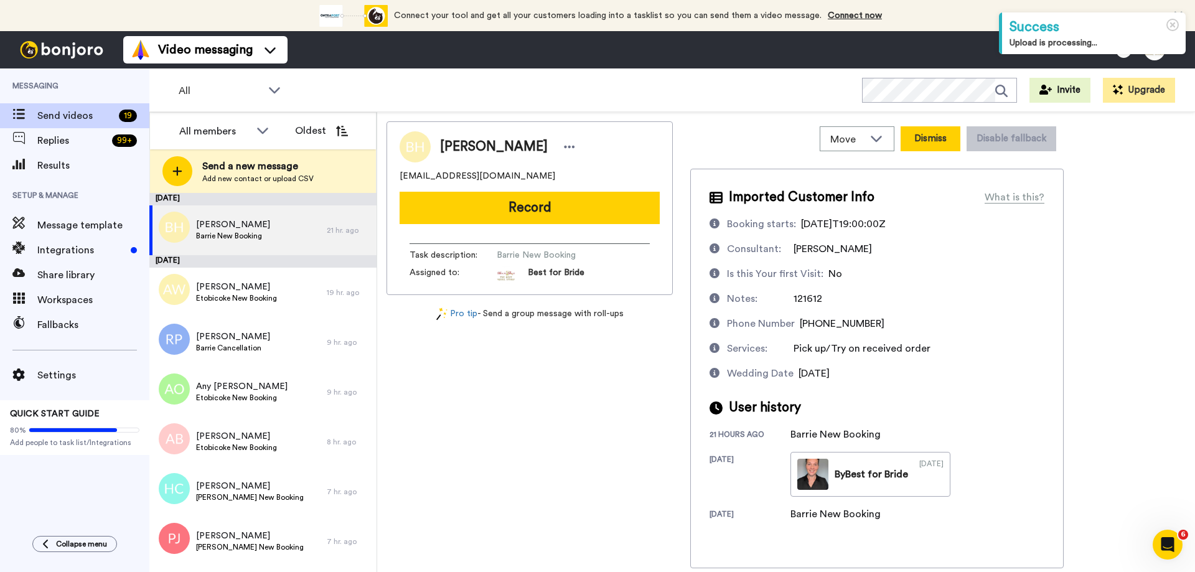
click at [936, 143] on button "Dismiss" at bounding box center [931, 138] width 60 height 25
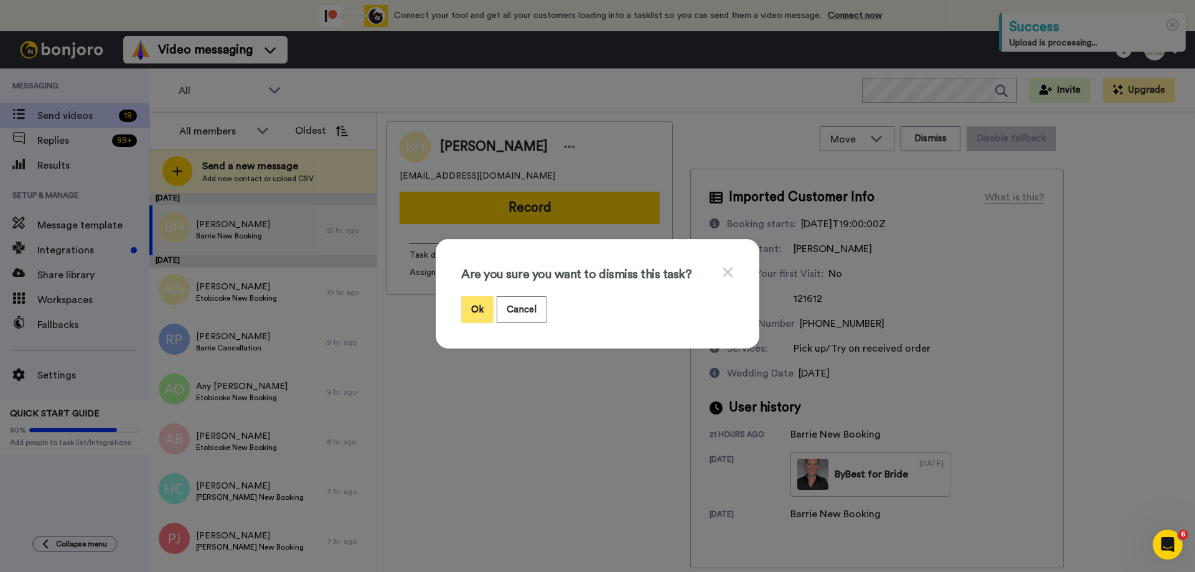
click at [464, 307] on button "Ok" at bounding box center [477, 309] width 32 height 27
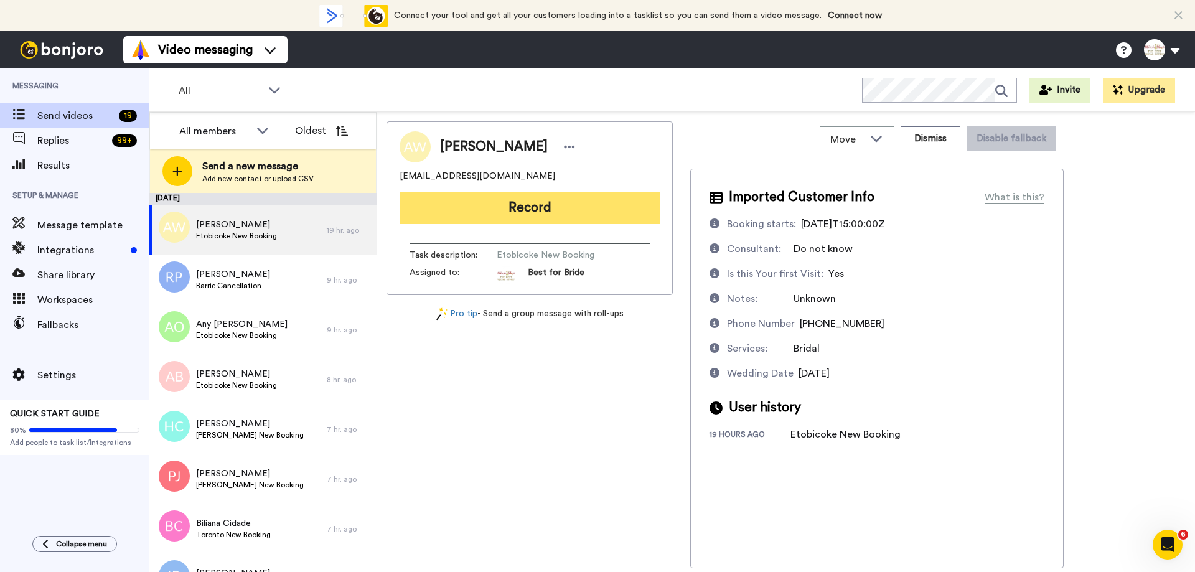
click at [560, 215] on button "Record" at bounding box center [530, 208] width 260 height 32
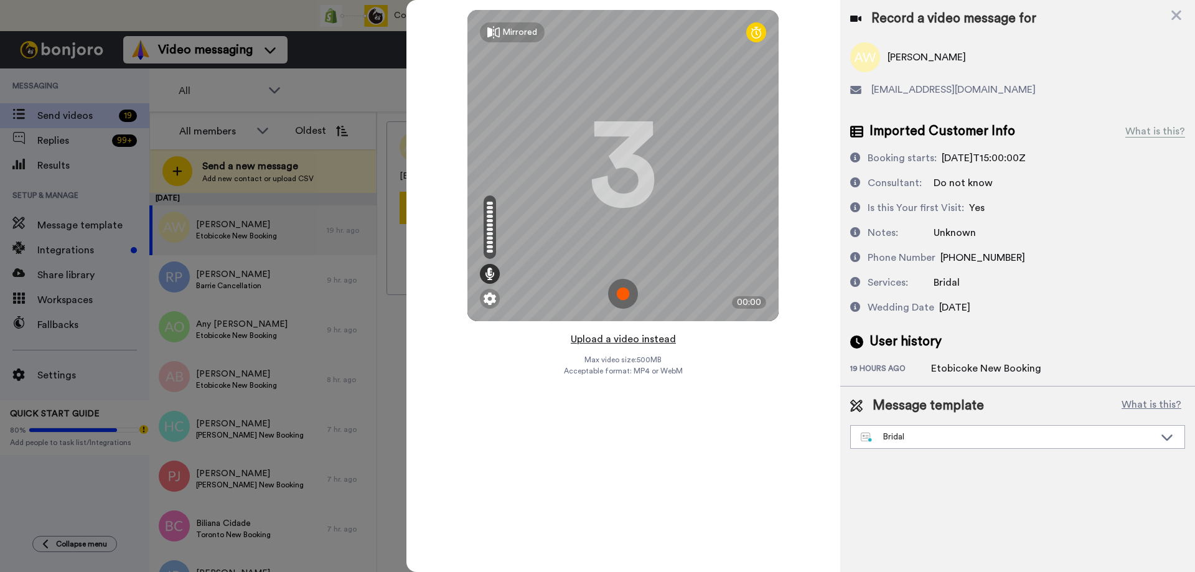
click at [633, 340] on button "Upload a video instead" at bounding box center [623, 339] width 113 height 16
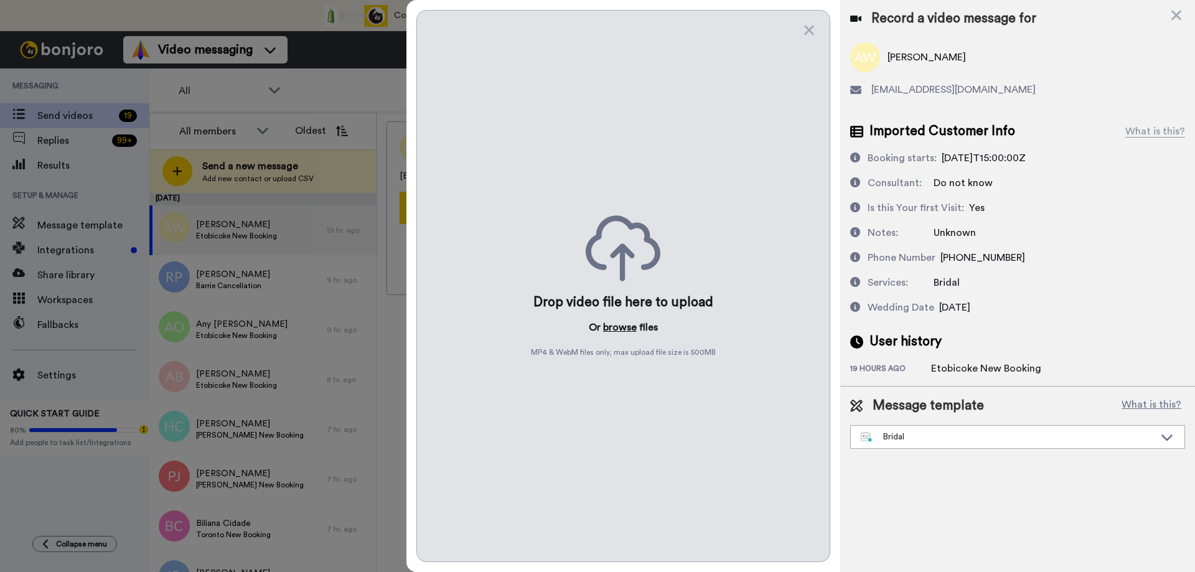
click at [613, 326] on button "browse" at bounding box center [620, 327] width 34 height 15
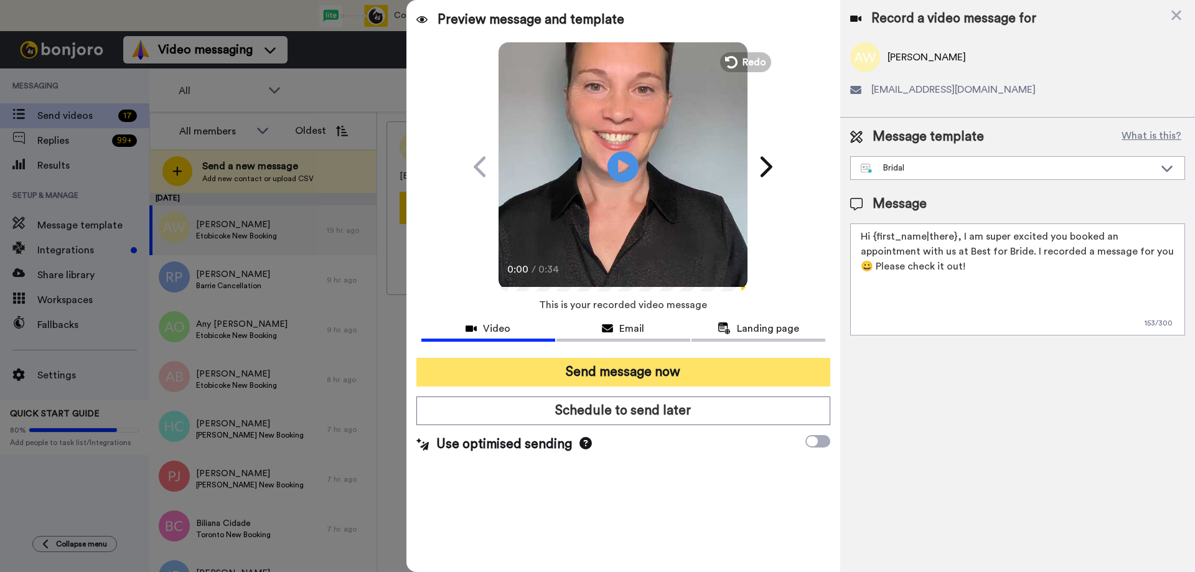
click at [628, 380] on button "Send message now" at bounding box center [624, 372] width 414 height 29
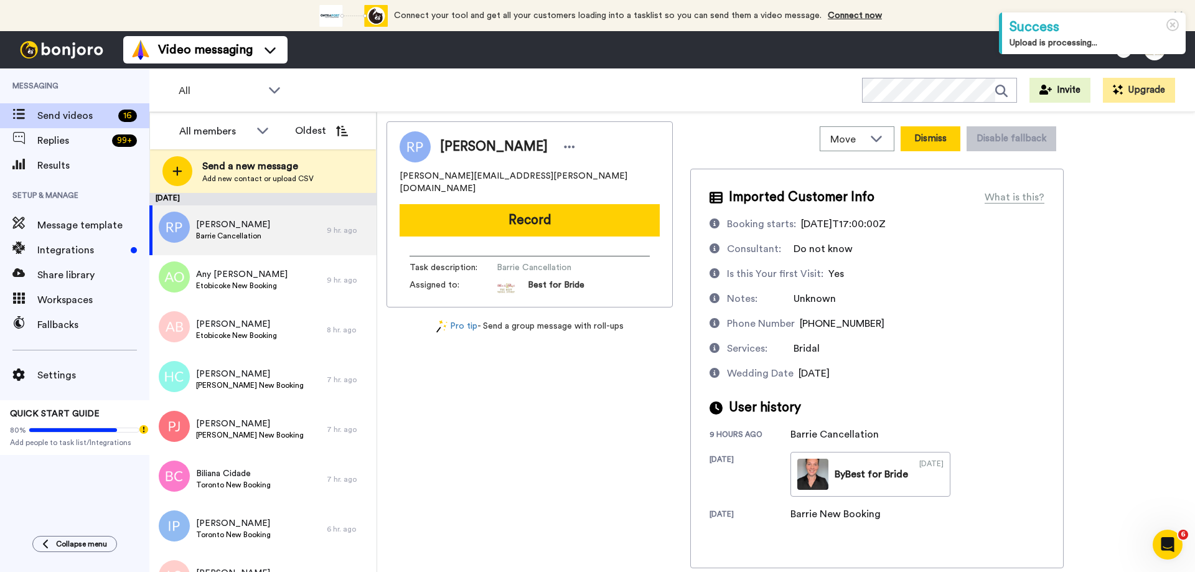
click at [922, 144] on button "Dismiss" at bounding box center [931, 138] width 60 height 25
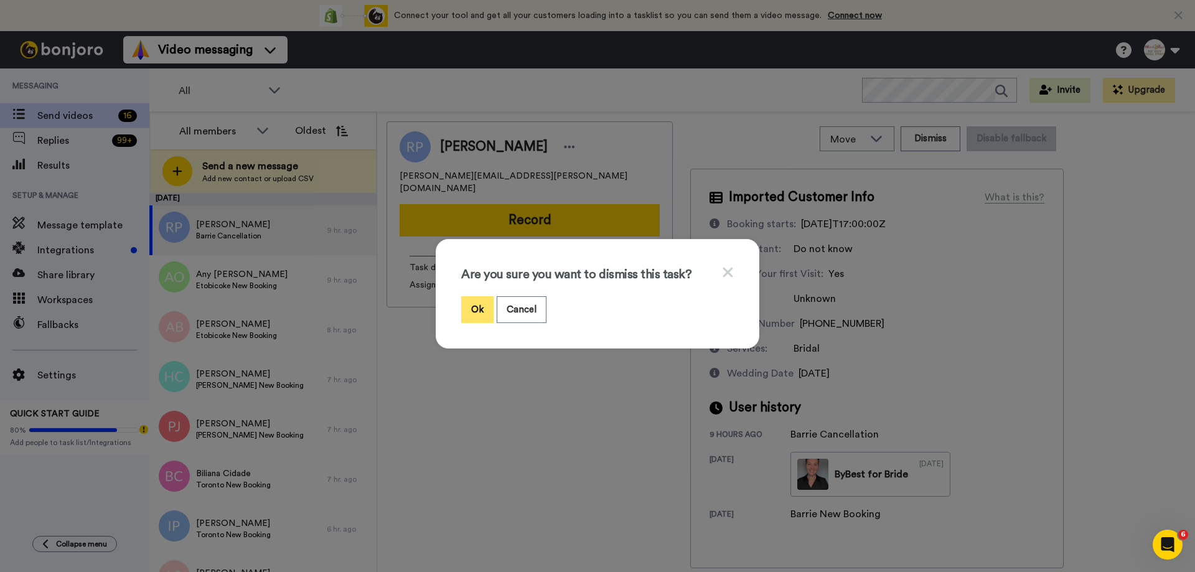
click at [479, 311] on button "Ok" at bounding box center [477, 309] width 32 height 27
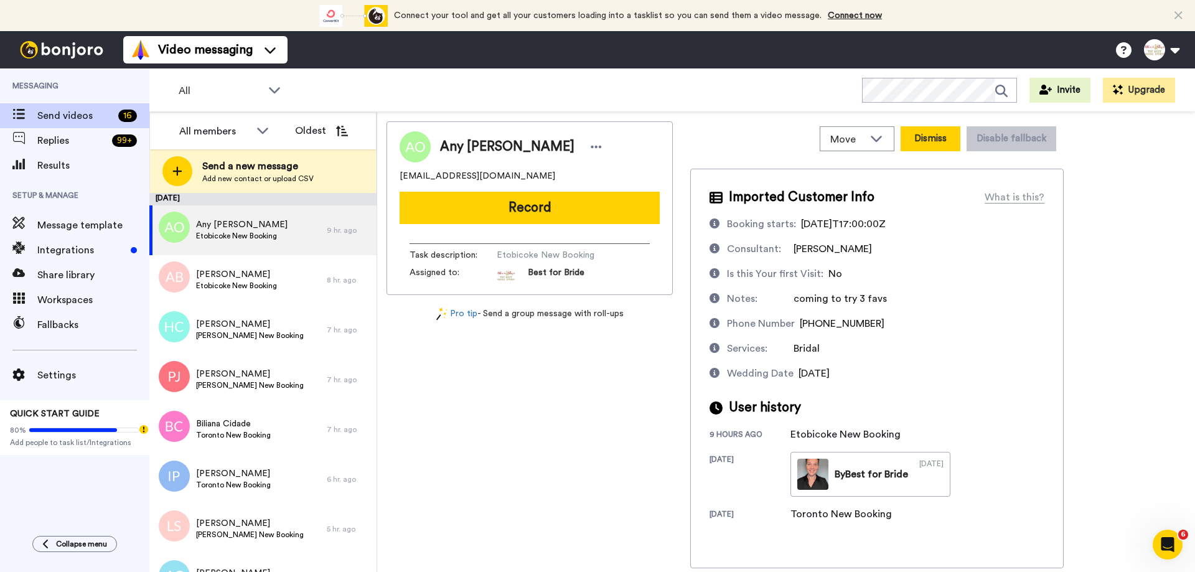
click at [941, 139] on button "Dismiss" at bounding box center [931, 138] width 60 height 25
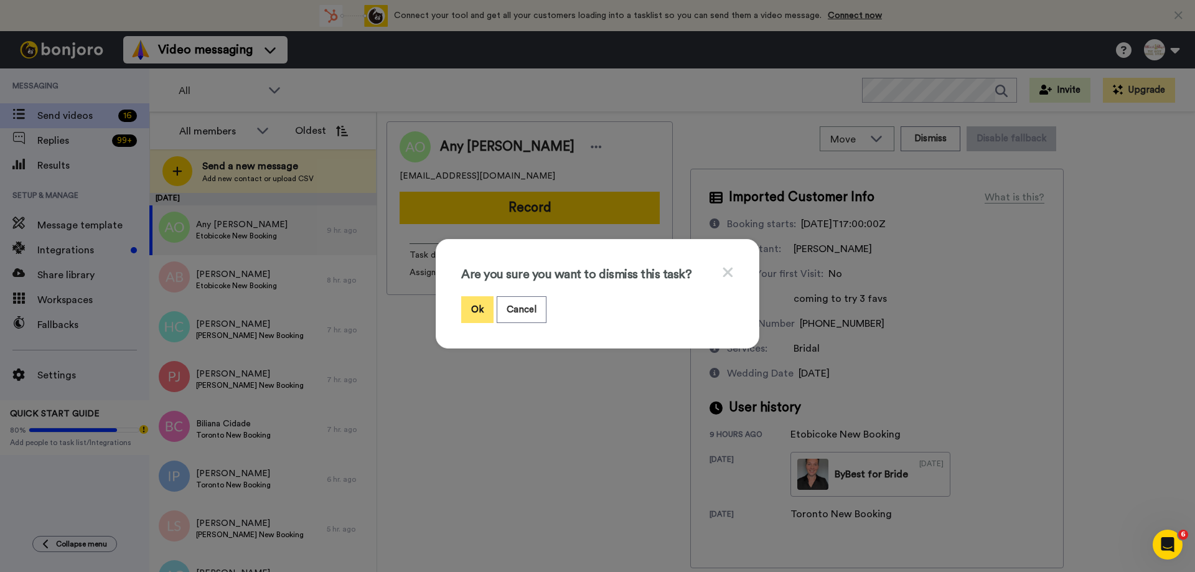
click at [484, 314] on button "Ok" at bounding box center [477, 309] width 32 height 27
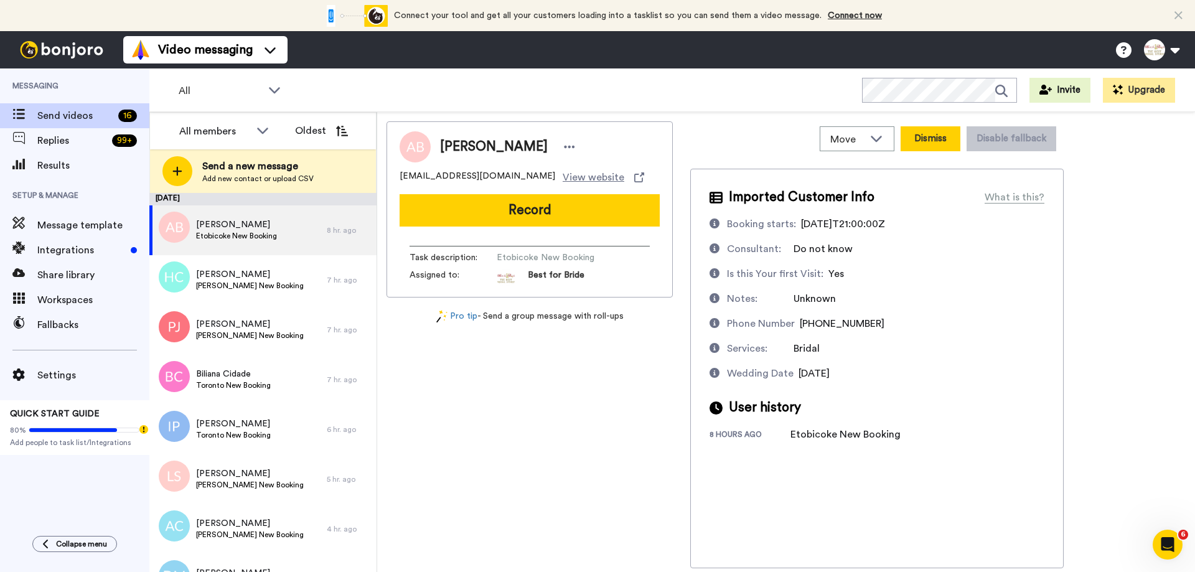
click at [938, 141] on button "Dismiss" at bounding box center [931, 138] width 60 height 25
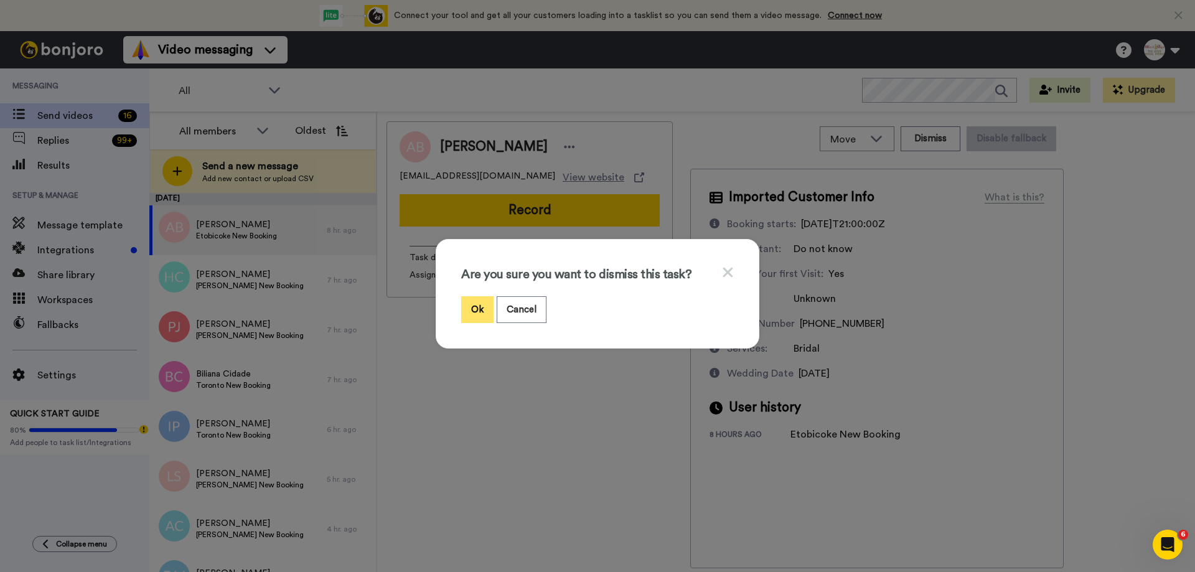
click at [462, 313] on button "Ok" at bounding box center [477, 309] width 32 height 27
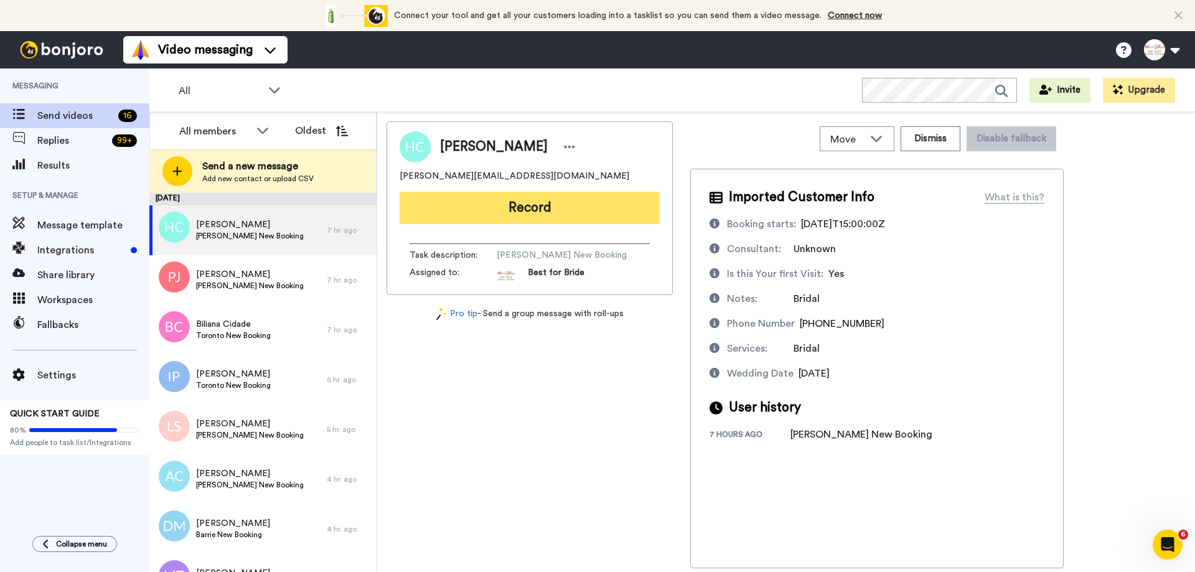
click at [539, 204] on button "Record" at bounding box center [530, 208] width 260 height 32
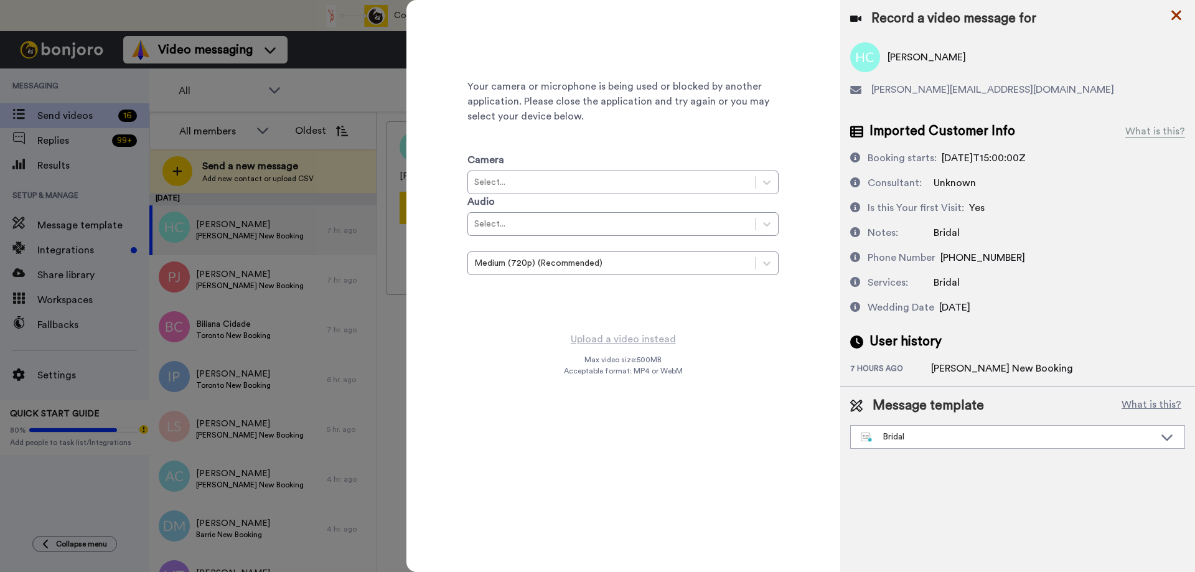
click at [1181, 16] on icon at bounding box center [1176, 15] width 12 height 16
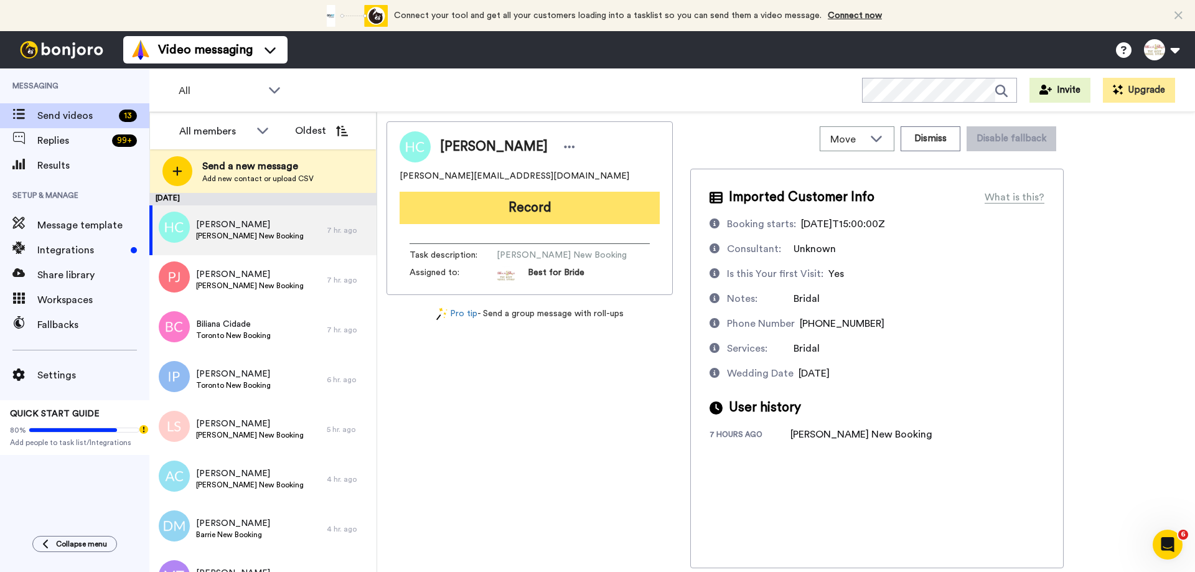
click at [532, 207] on button "Record" at bounding box center [530, 208] width 260 height 32
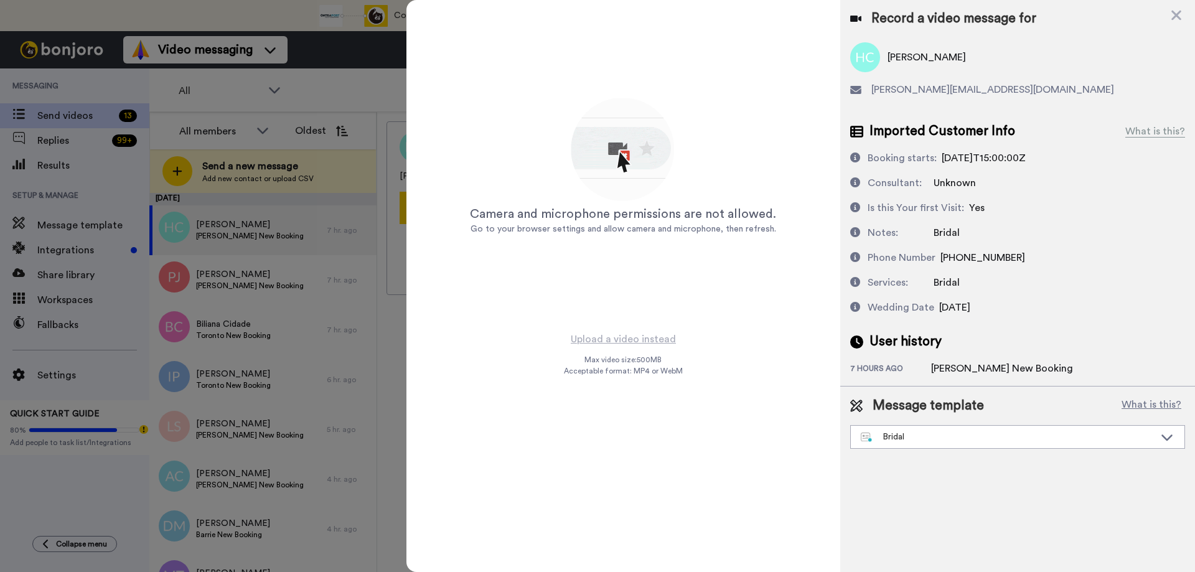
click at [1169, 13] on div "Record a video message for" at bounding box center [1017, 18] width 335 height 17
click at [1182, 19] on icon at bounding box center [1176, 15] width 12 height 16
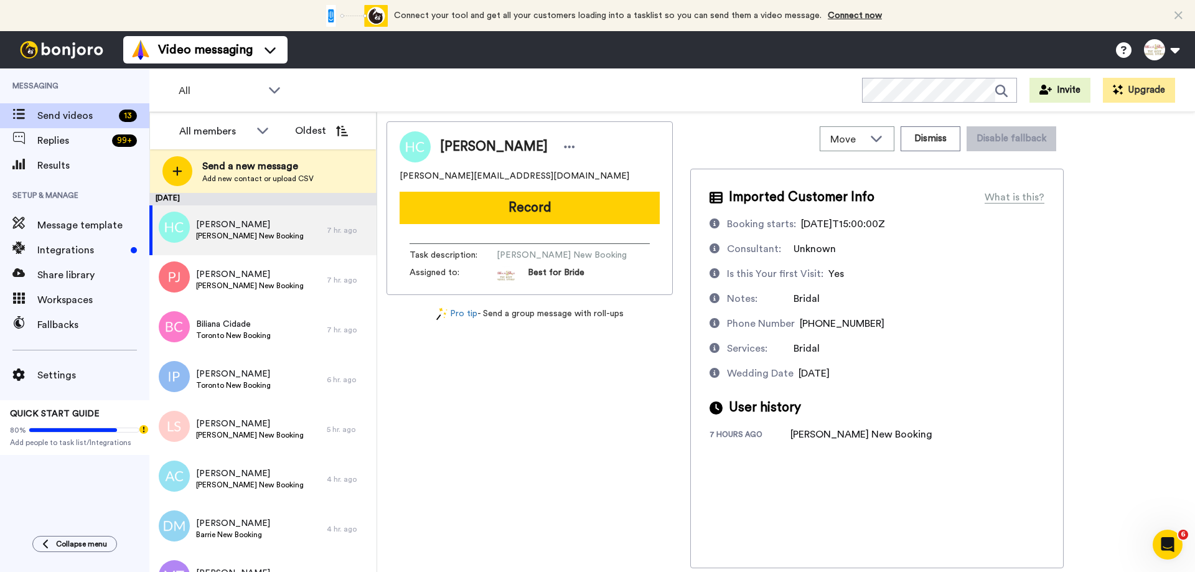
click at [509, 215] on button "Record" at bounding box center [530, 208] width 260 height 32
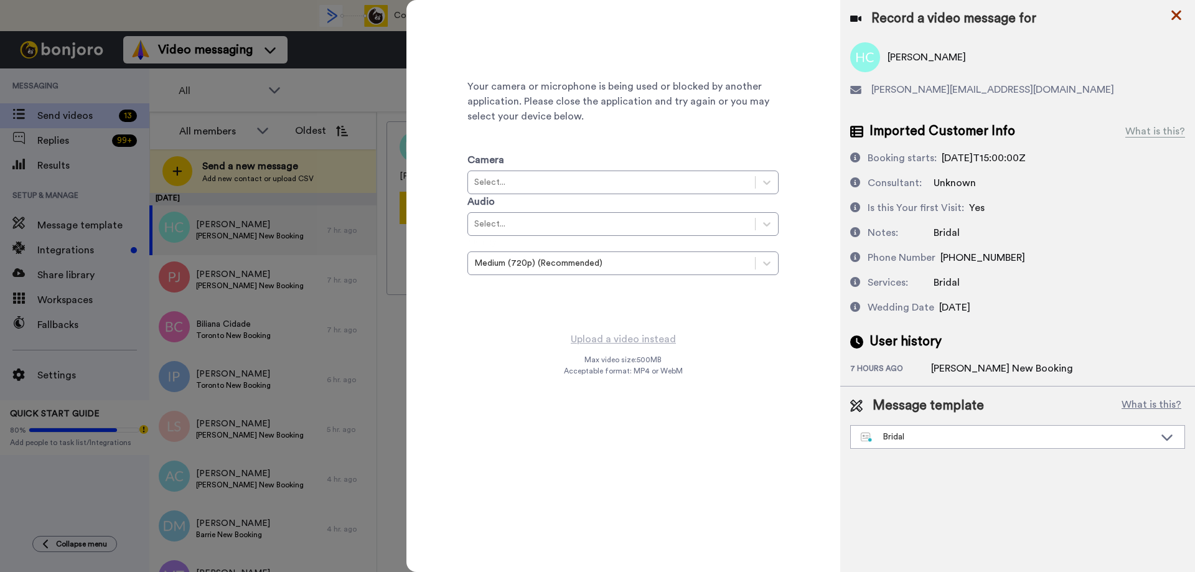
click at [1175, 12] on icon at bounding box center [1177, 16] width 10 height 10
